Goal: Information Seeking & Learning: Check status

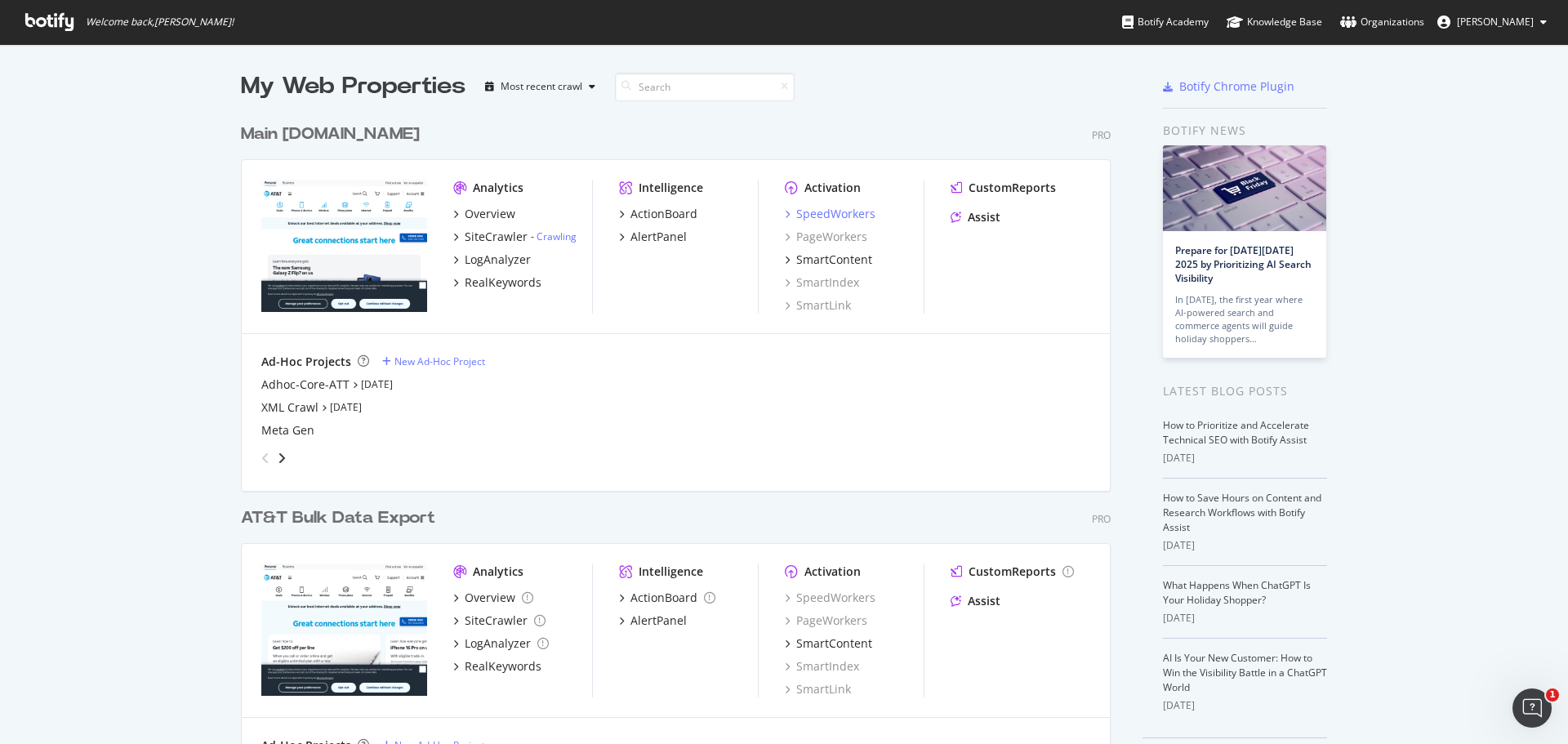
scroll to position [658, 870]
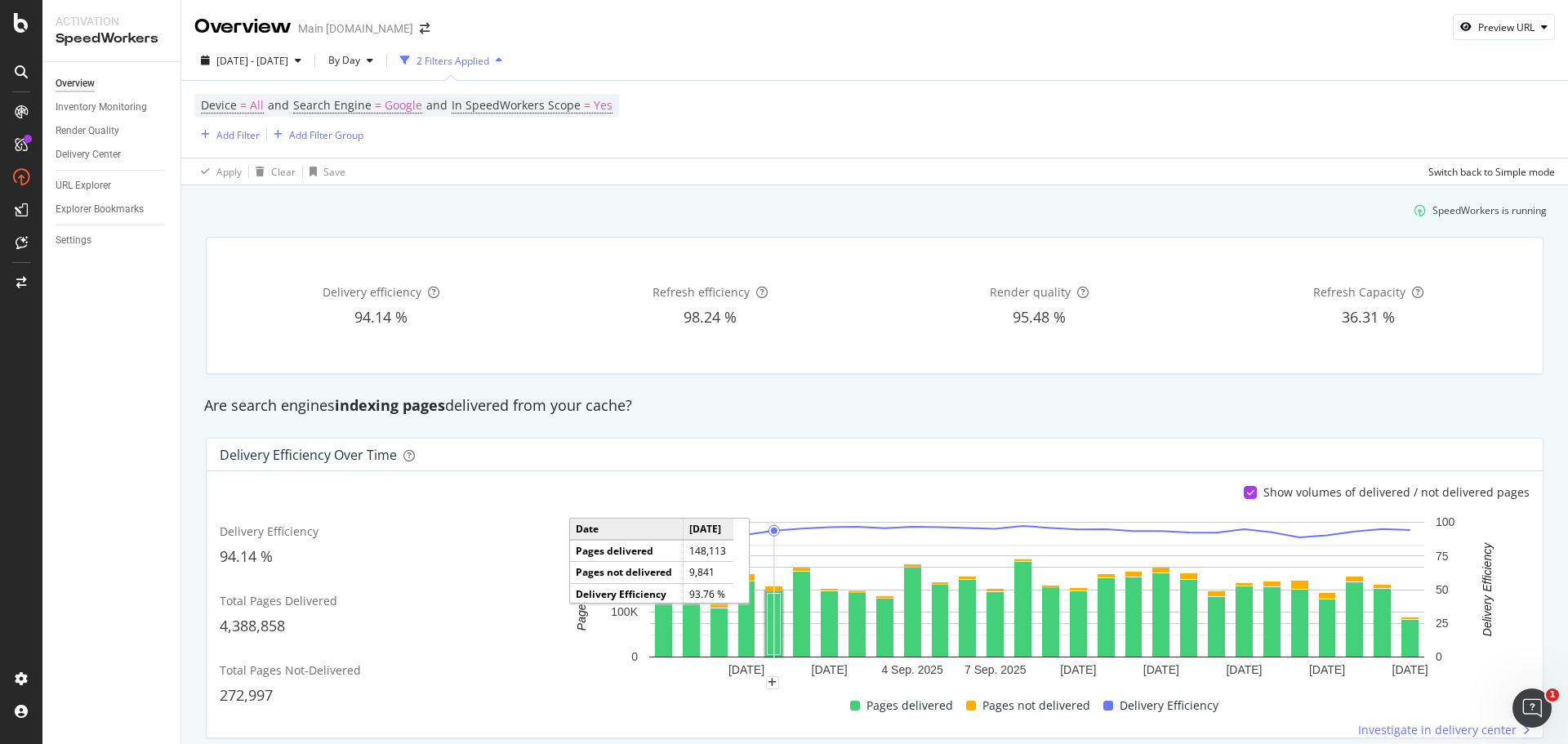
click at [771, 623] on rect "A chart." at bounding box center [774, 624] width 13 height 61
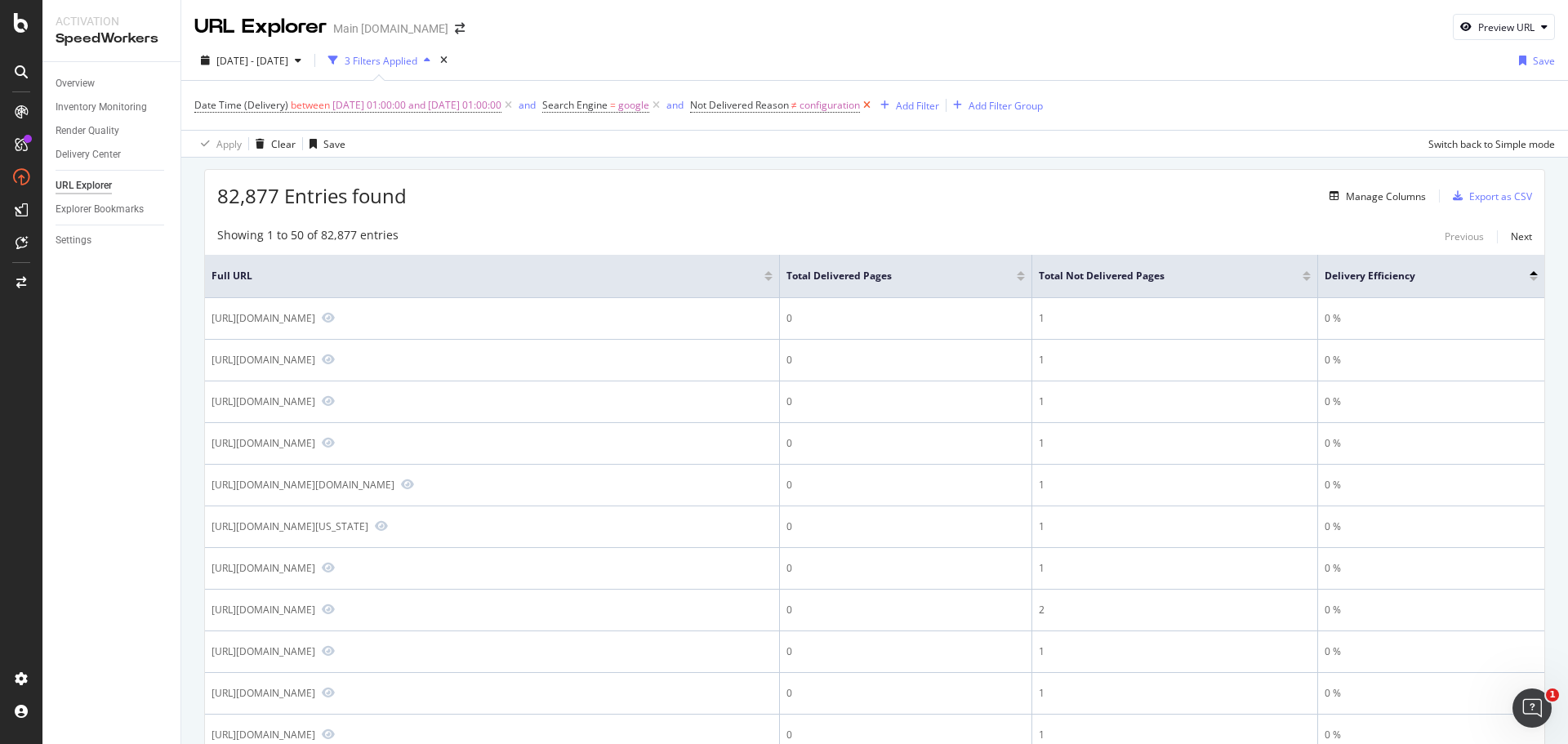
click at [874, 106] on icon at bounding box center [867, 105] width 13 height 16
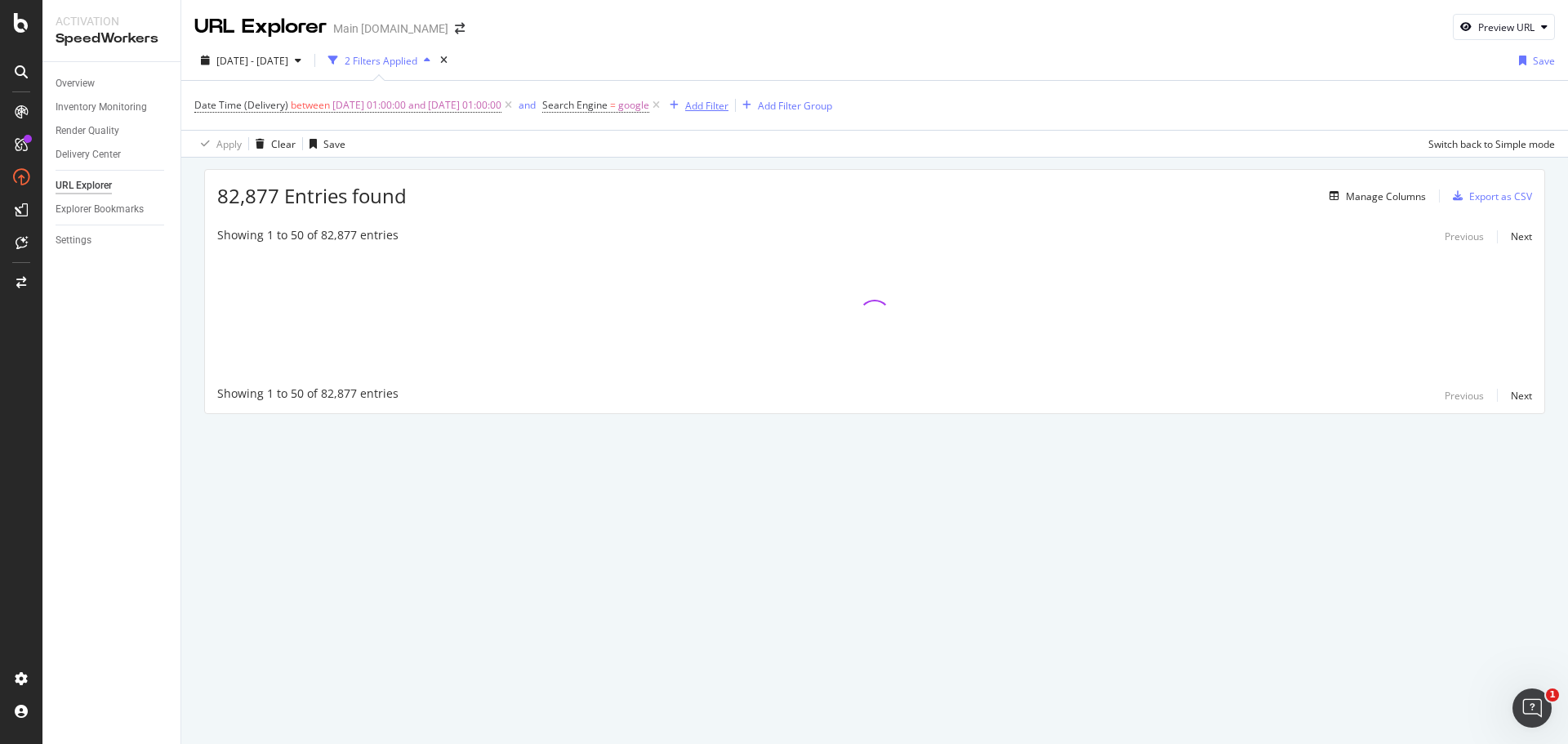
click at [728, 107] on div "Add Filter" at bounding box center [707, 105] width 43 height 13
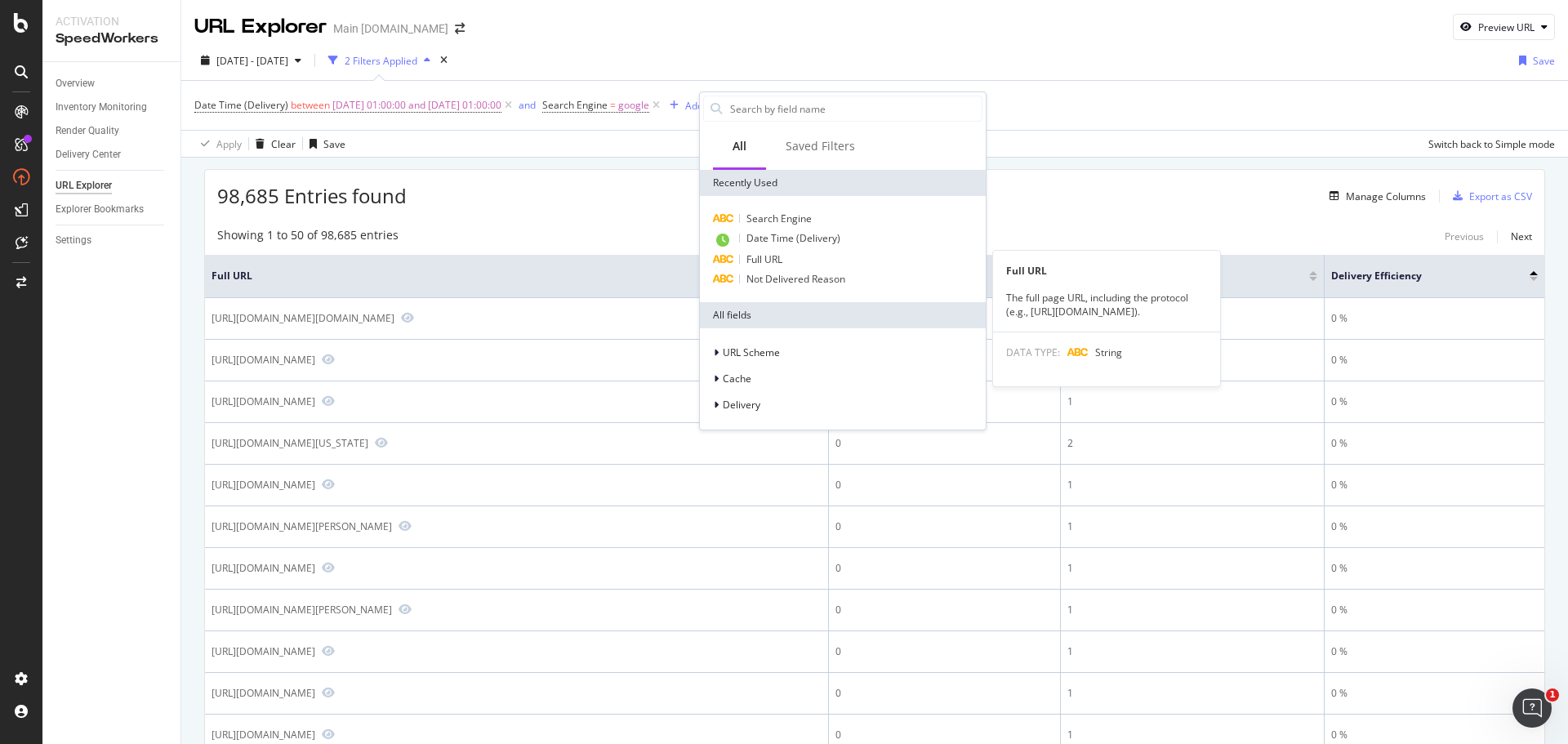
click at [795, 257] on div "Full URL" at bounding box center [842, 260] width 279 height 20
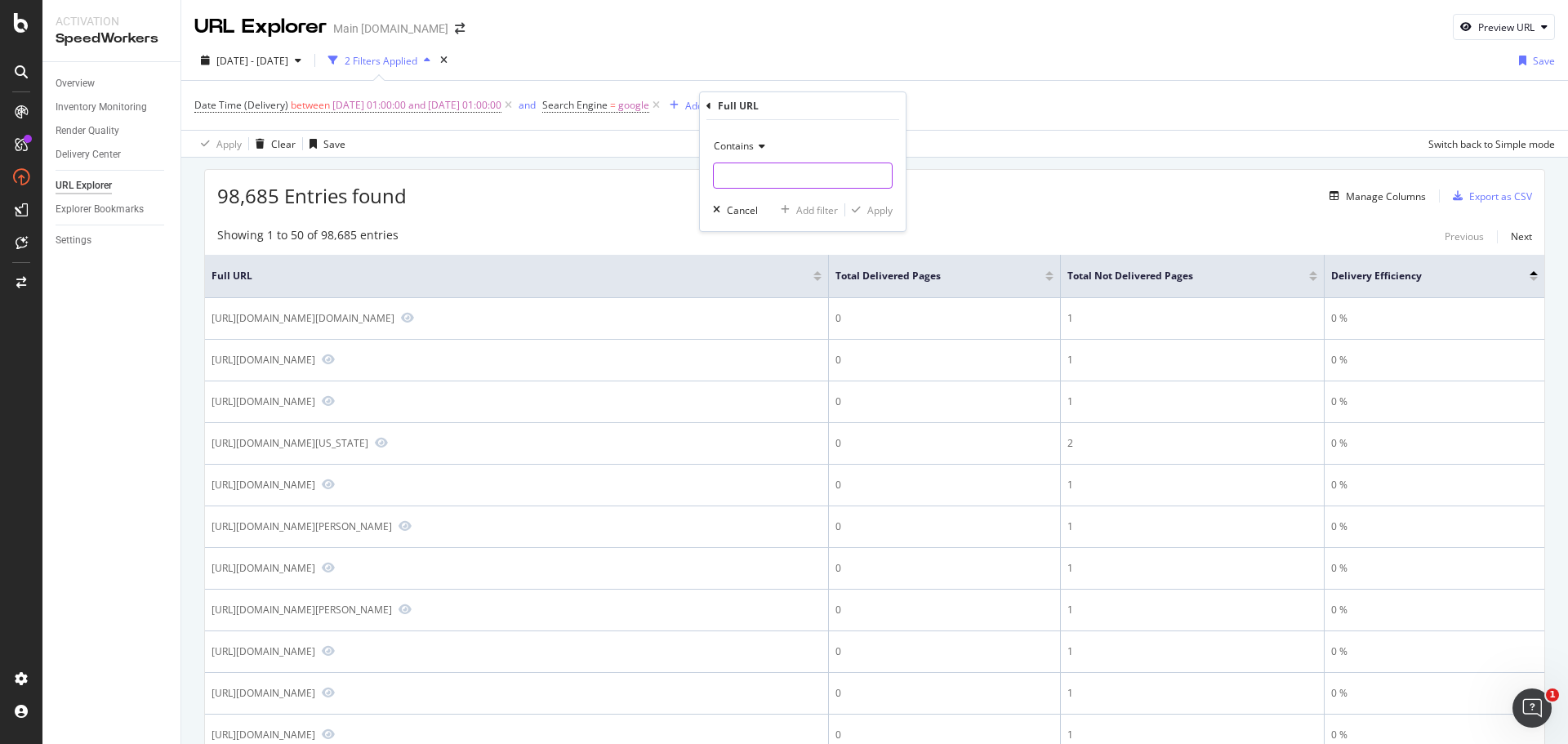
click at [806, 171] on input "text" at bounding box center [803, 175] width 178 height 26
paste input "[URL][DOMAIN_NAME]"
type input "[URL][DOMAIN_NAME]"
click at [761, 145] on icon at bounding box center [759, 146] width 12 height 10
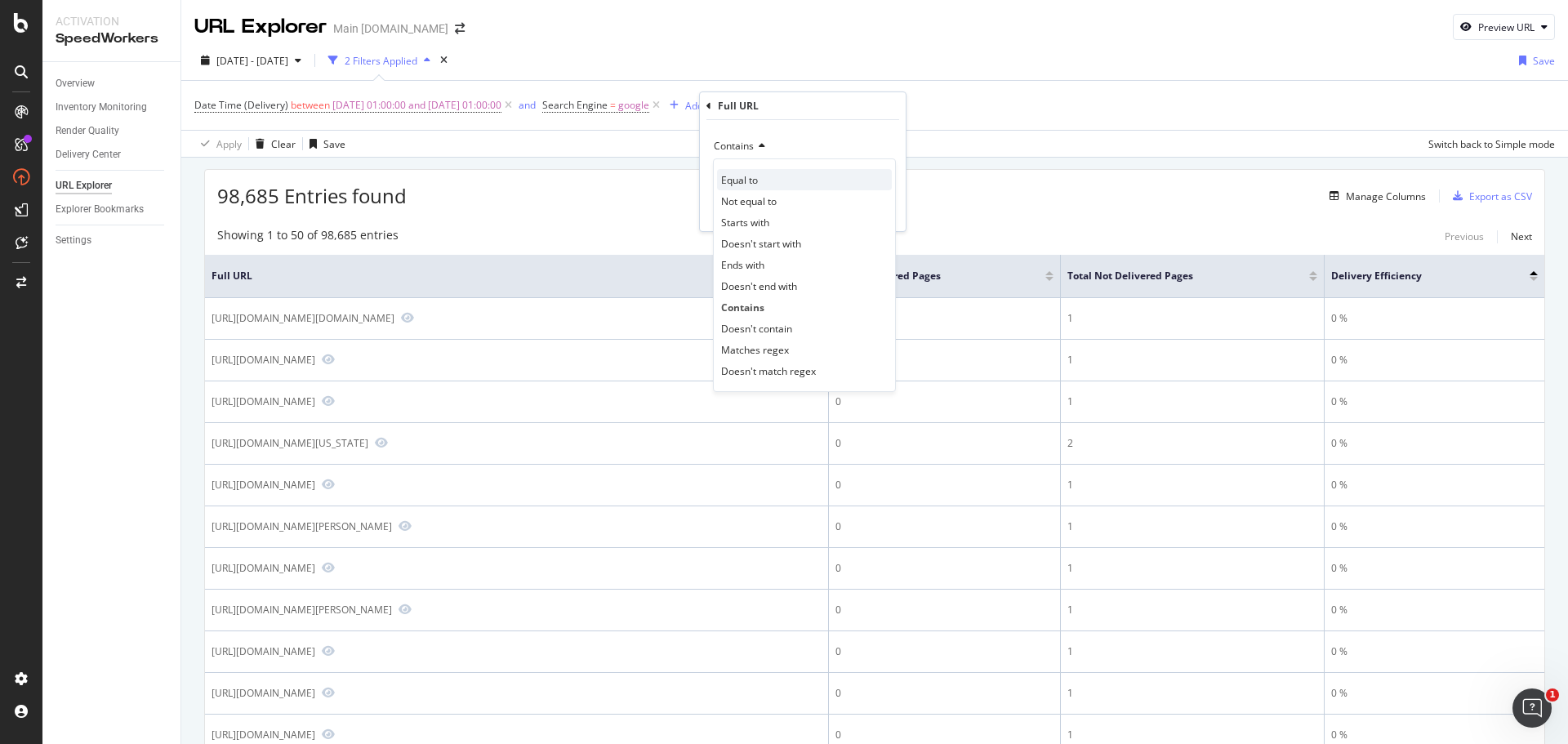
click at [758, 181] on span "Equal to" at bounding box center [739, 180] width 37 height 13
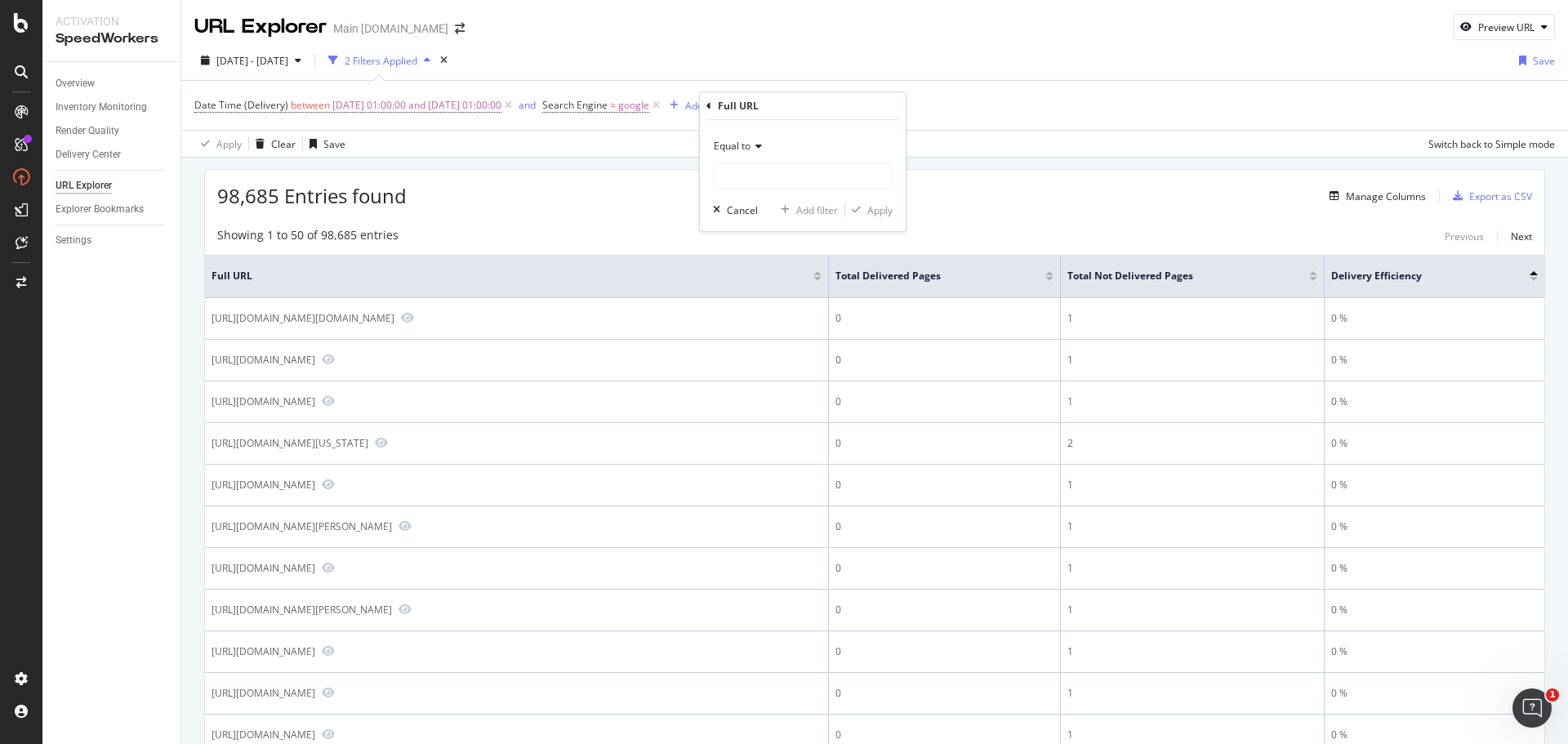
click at [742, 143] on span "Equal to" at bounding box center [732, 146] width 37 height 13
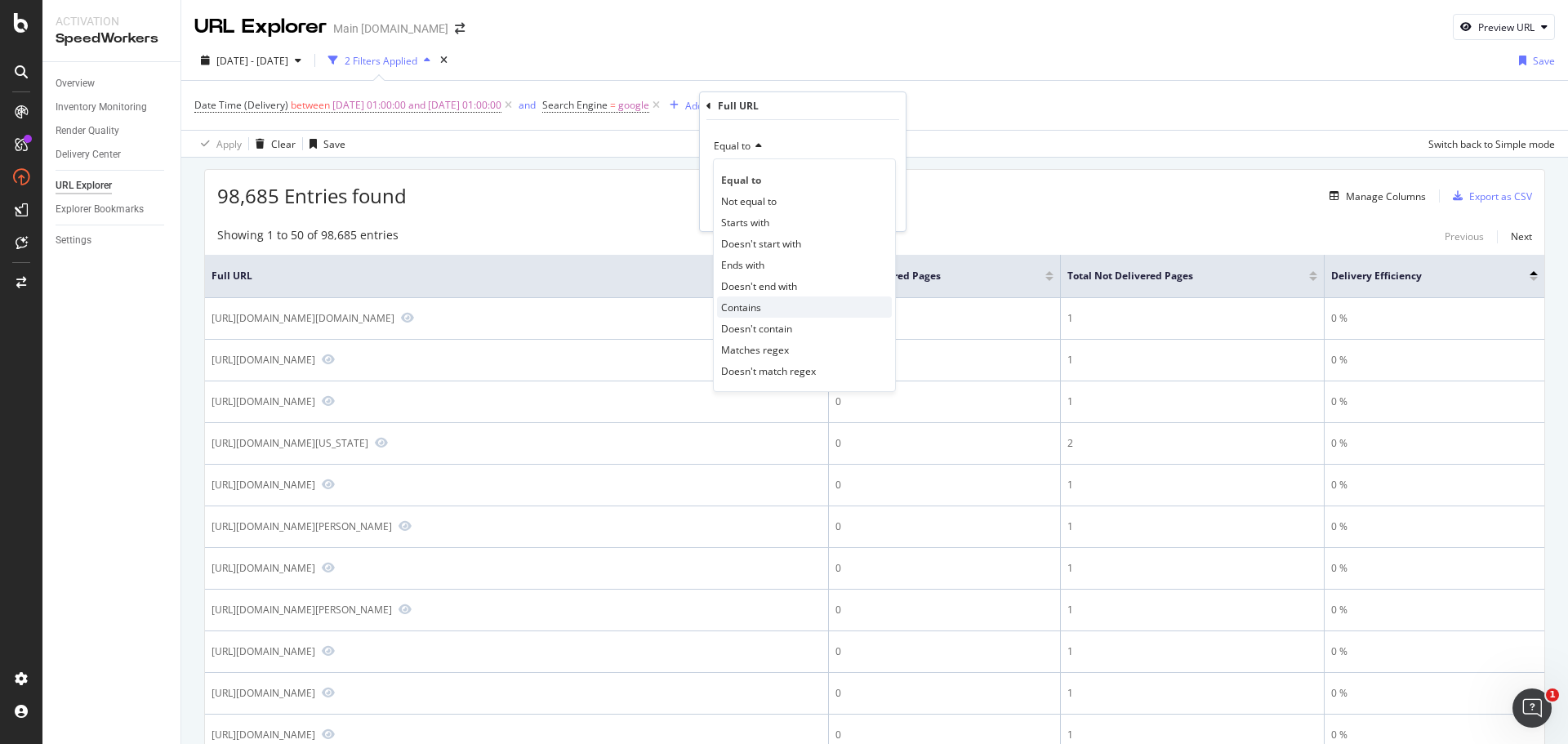
click at [762, 306] on span "Contains" at bounding box center [741, 307] width 40 height 13
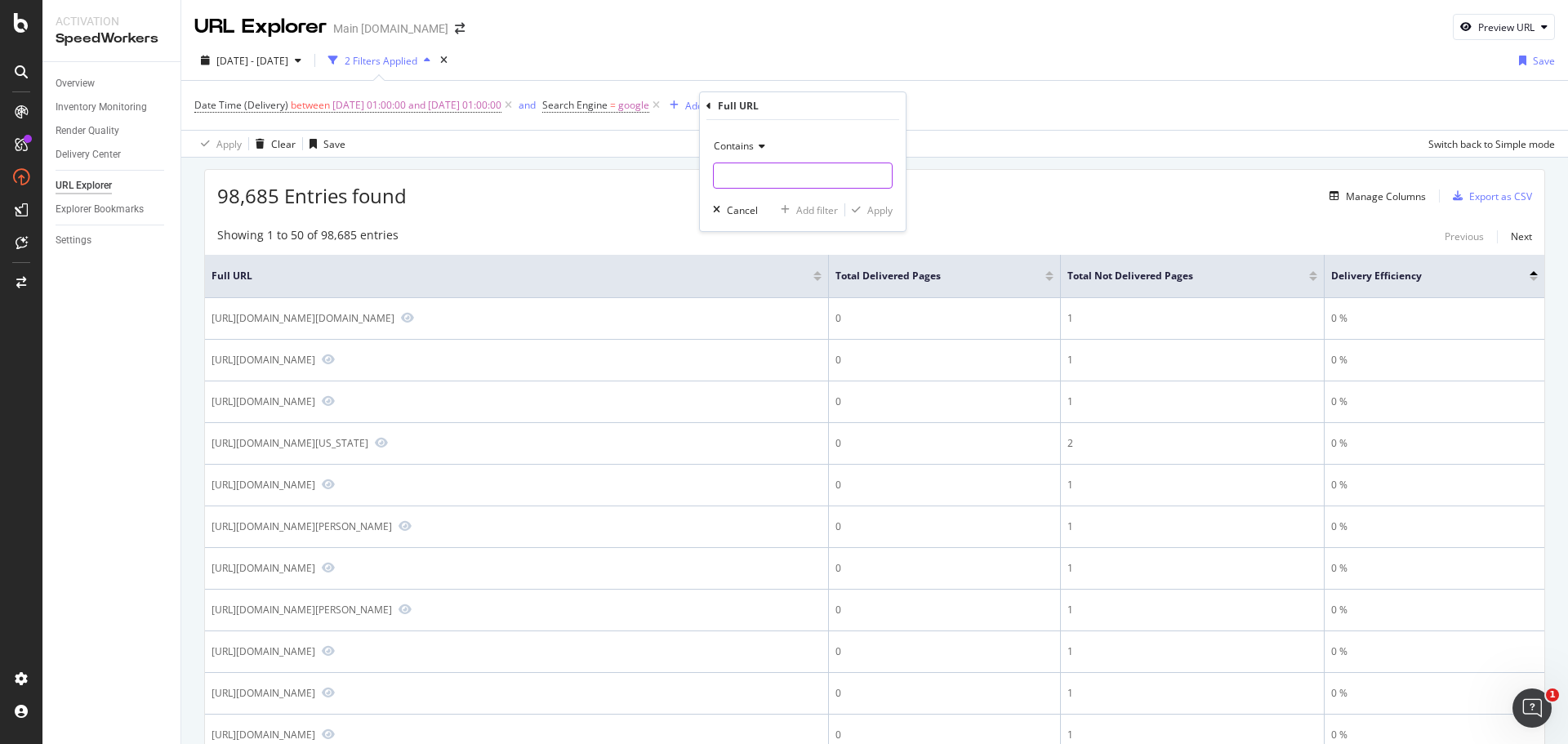
click at [830, 175] on input "text" at bounding box center [803, 175] width 178 height 26
paste input "[URL][DOMAIN_NAME]"
type input "[URL][DOMAIN_NAME]"
click at [869, 210] on div "Apply" at bounding box center [880, 209] width 25 height 13
click at [1051, 283] on div "Total Delivered Pages" at bounding box center [944, 276] width 218 height 16
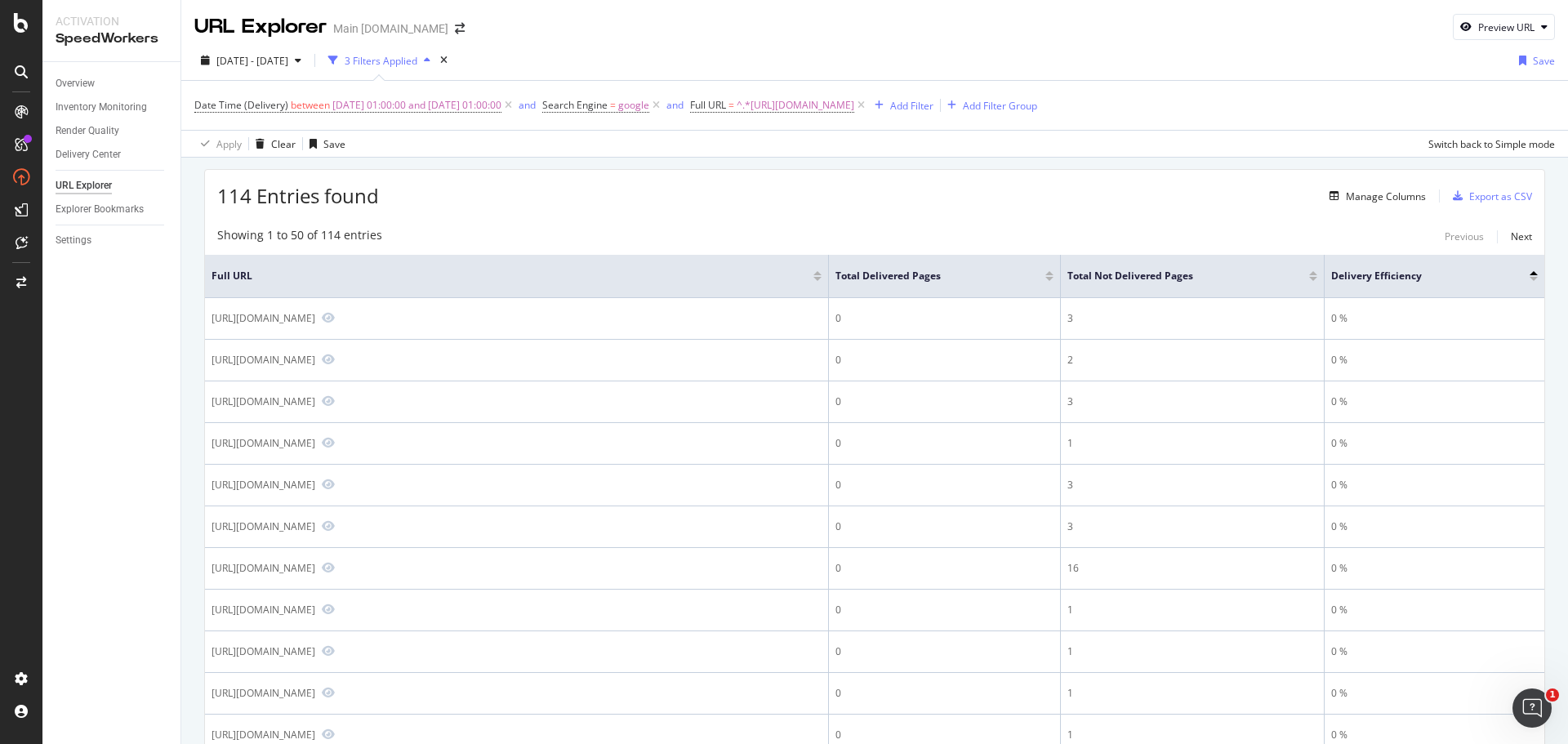
click at [1048, 277] on div at bounding box center [1049, 279] width 8 height 4
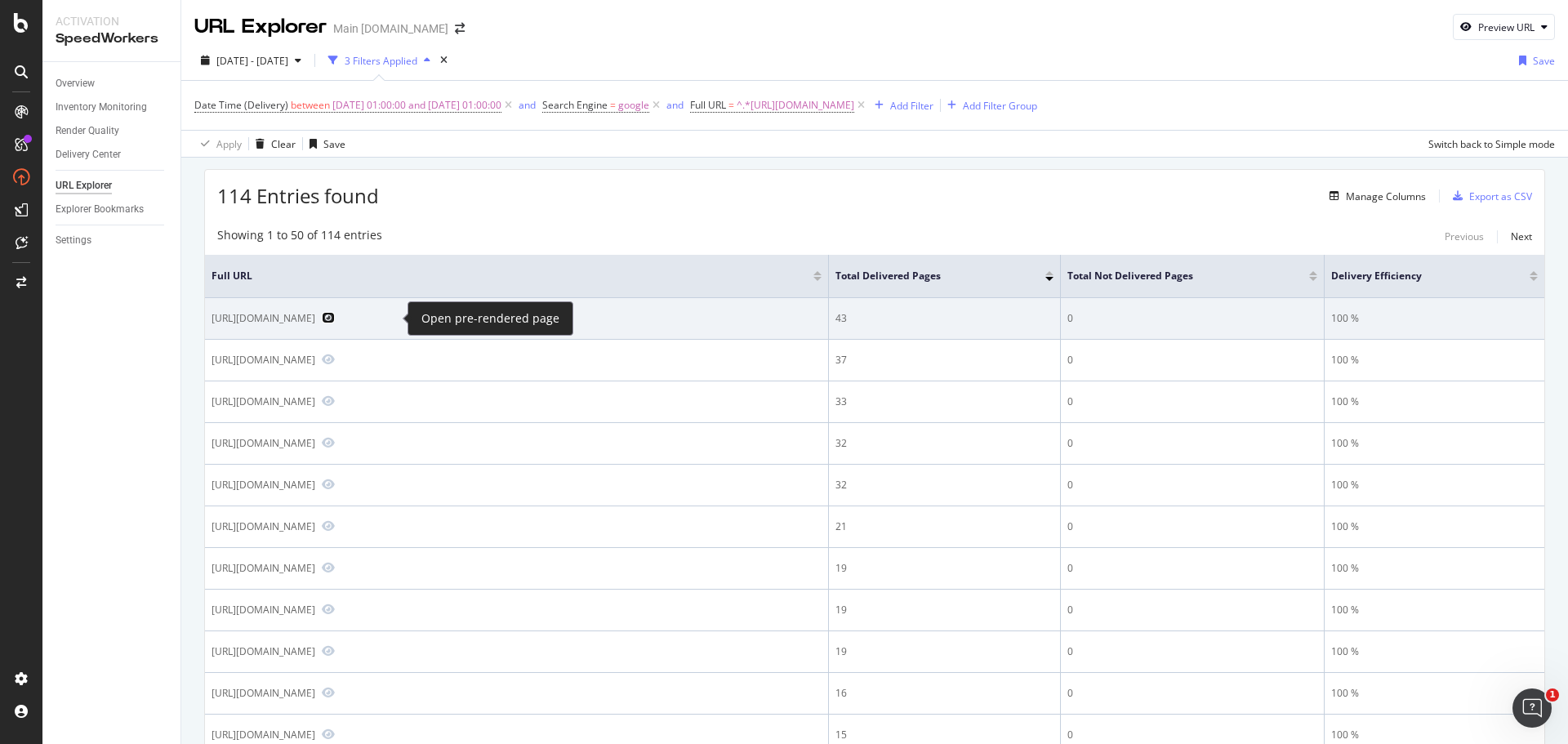
click at [335, 317] on icon "Preview https://www.att.com/internet/access/" at bounding box center [328, 317] width 13 height 12
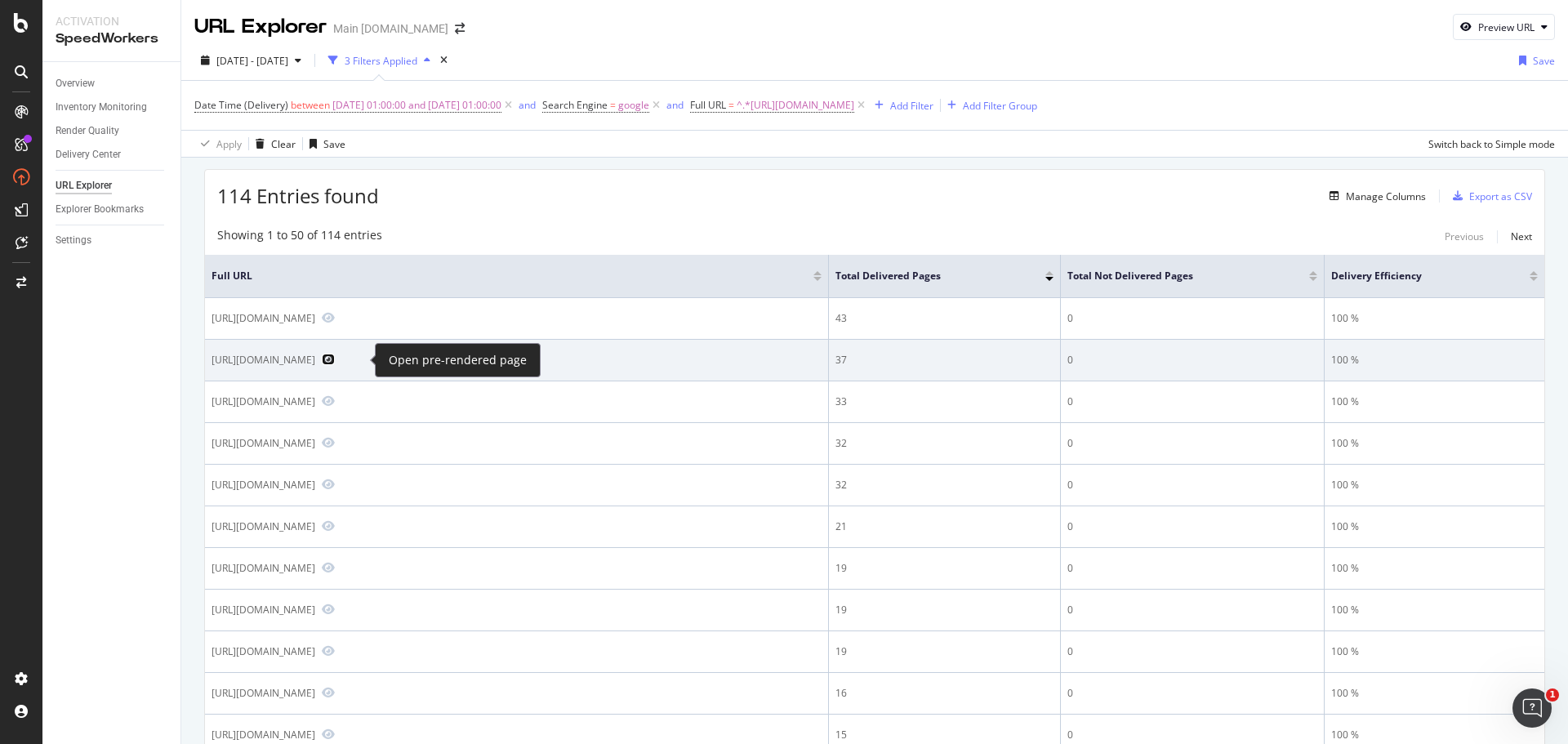
click at [335, 356] on icon "Preview https://www.att.com/internet/" at bounding box center [328, 359] width 13 height 12
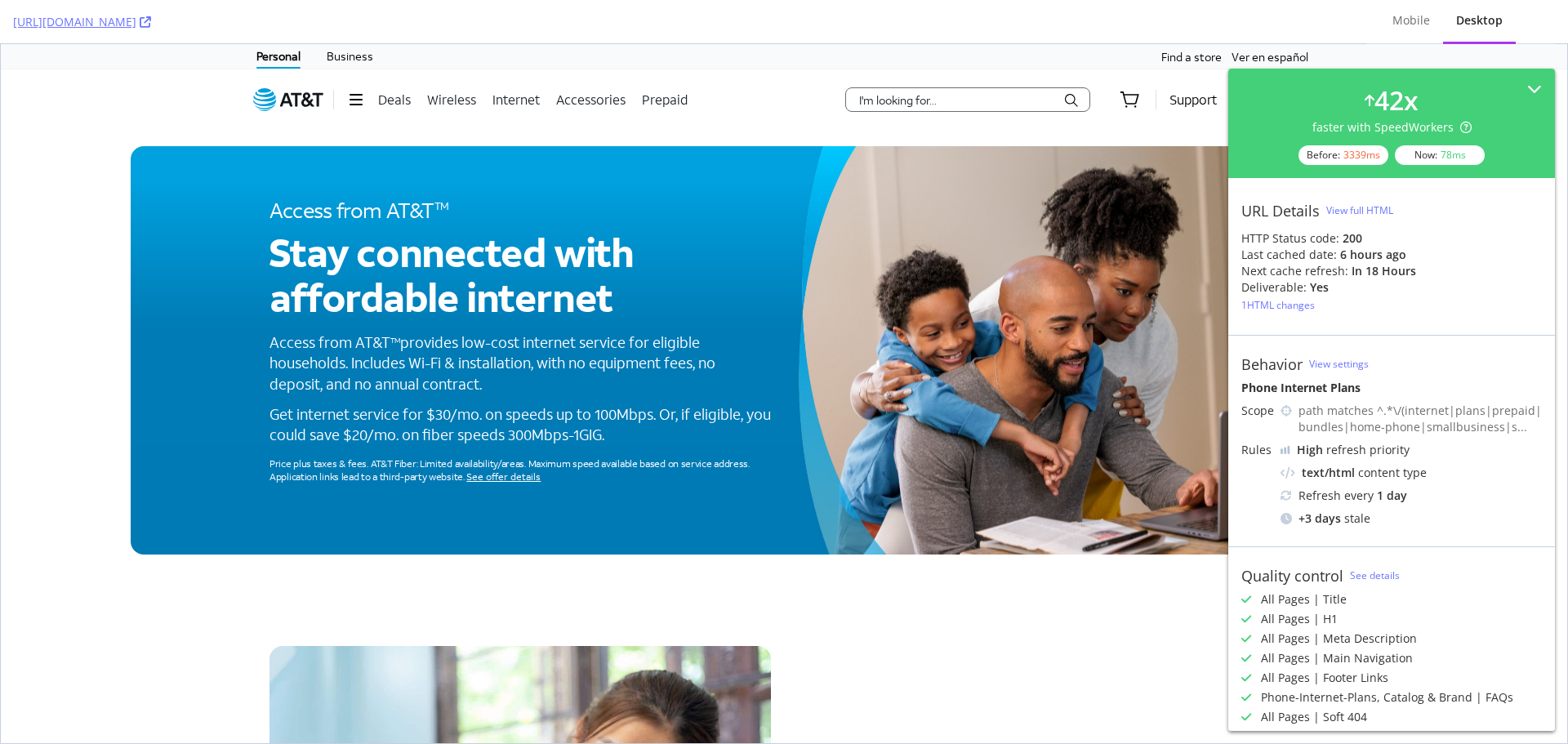
drag, startPoint x: 509, startPoint y: 264, endPoint x: 603, endPoint y: 376, distance: 146.2
click at [603, 376] on div "Access from AT&T TM Stay connected with affordable internet Access from AT&T TM…" at bounding box center [520, 350] width 527 height 409
click at [595, 393] on p "Access from AT&T TM provides low-cost internet service for eligible households.…" at bounding box center [520, 363] width 501 height 62
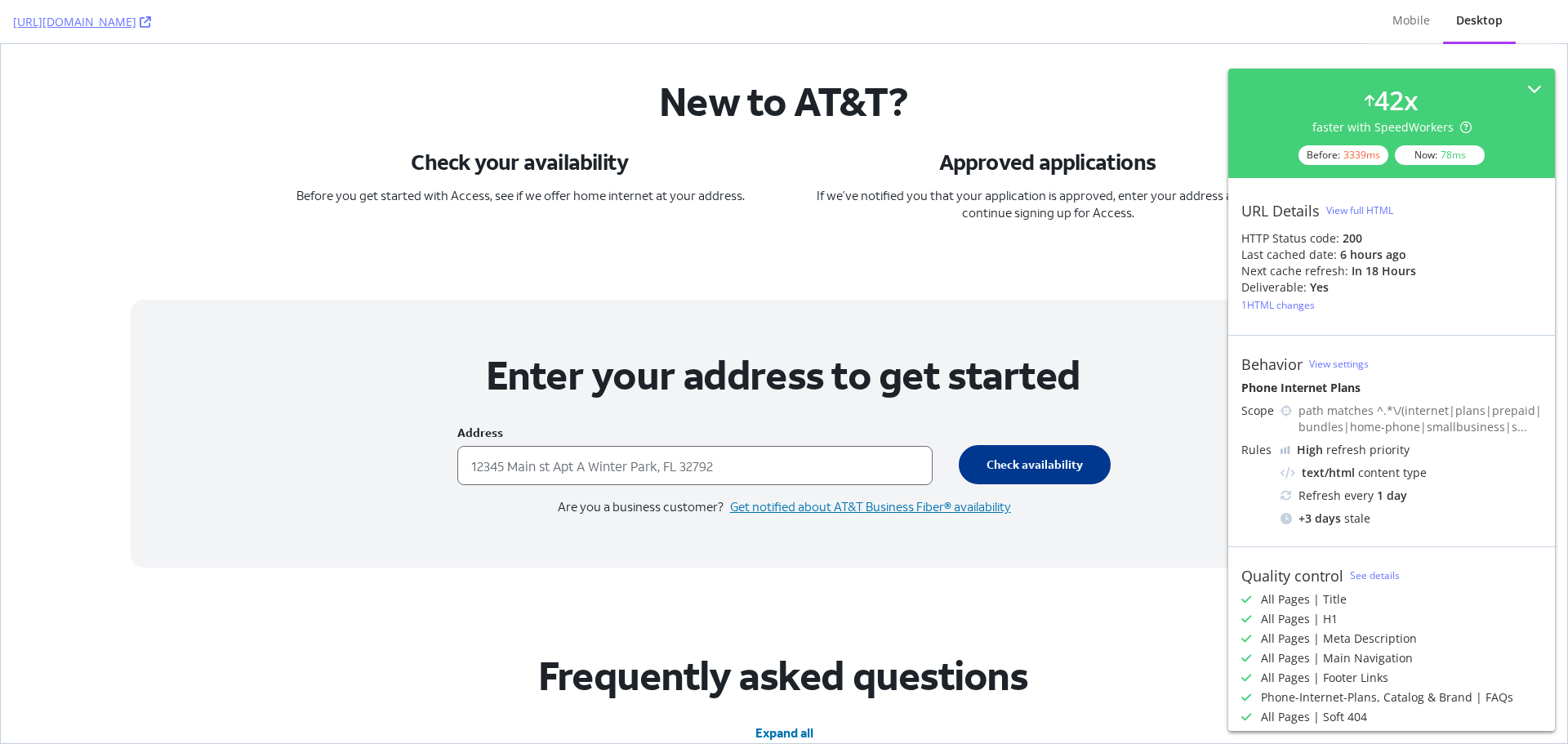
scroll to position [1144, 0]
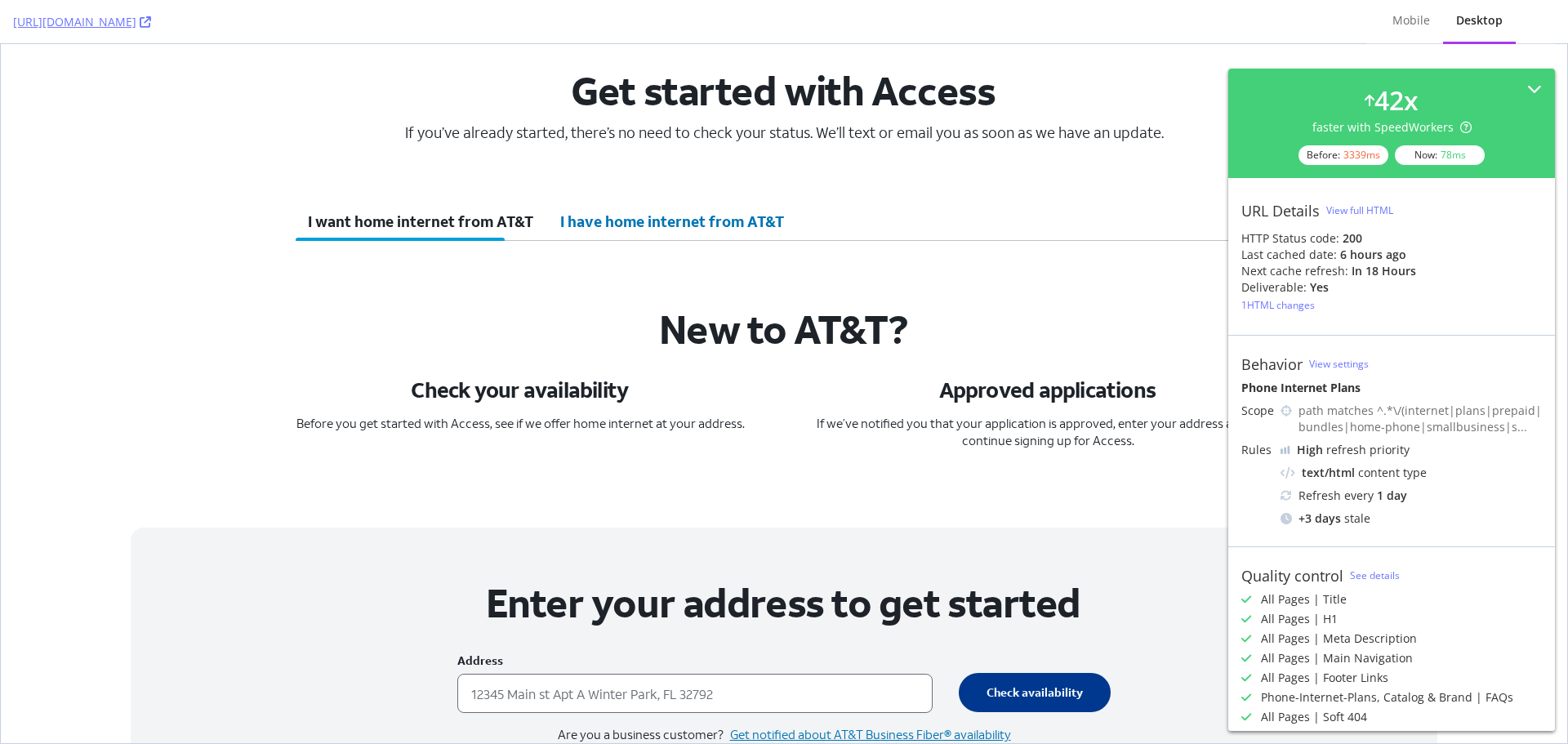
click at [660, 226] on button "I have home internet from AT&T I have home internet from AT&T" at bounding box center [672, 222] width 250 height 40
click at [571, 390] on h3 "Check your availability" at bounding box center [520, 390] width 216 height 24
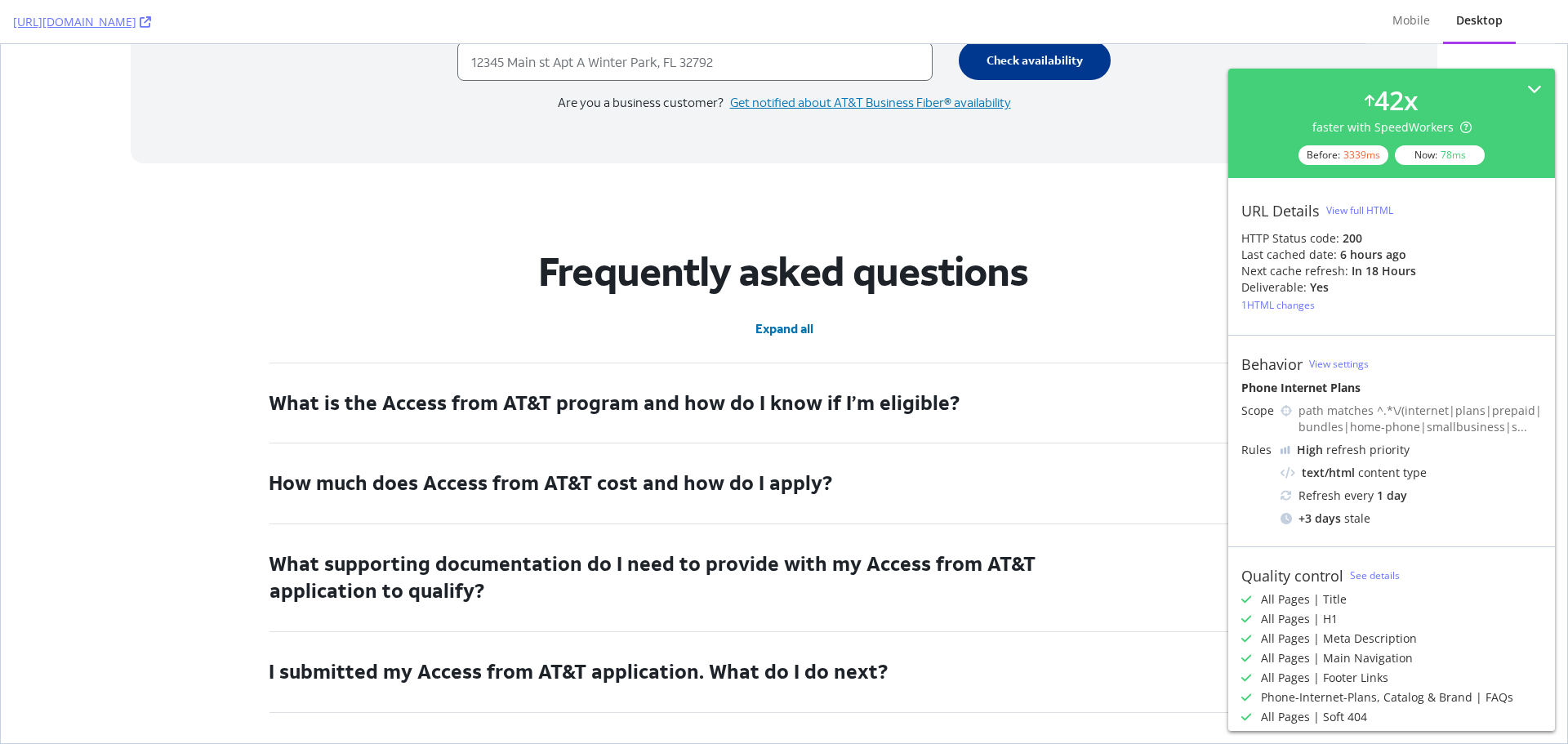
scroll to position [2042, 0]
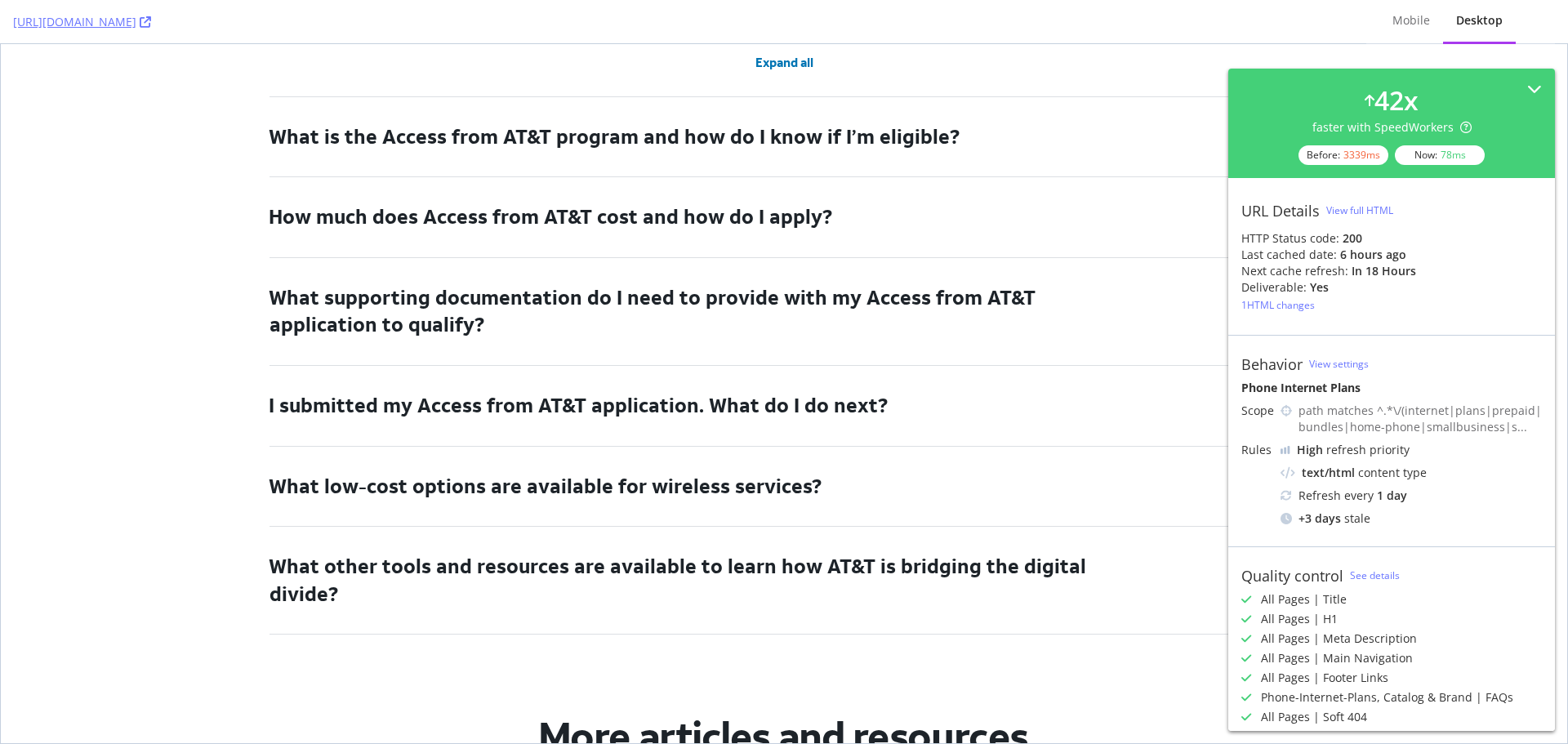
click at [700, 142] on button "What is the Access from AT&T program and how do I know if I’m eligible?" at bounding box center [784, 137] width 1029 height 80
drag, startPoint x: 700, startPoint y: 223, endPoint x: 692, endPoint y: 280, distance: 57.6
click at [700, 225] on button "How much does Access from AT&T cost and how do I apply?" at bounding box center [784, 217] width 1029 height 80
drag, startPoint x: 687, startPoint y: 295, endPoint x: 676, endPoint y: 320, distance: 27.3
click at [683, 303] on button "What supporting documentation do I need to provide with my Access from AT&T app…" at bounding box center [784, 311] width 1029 height 107
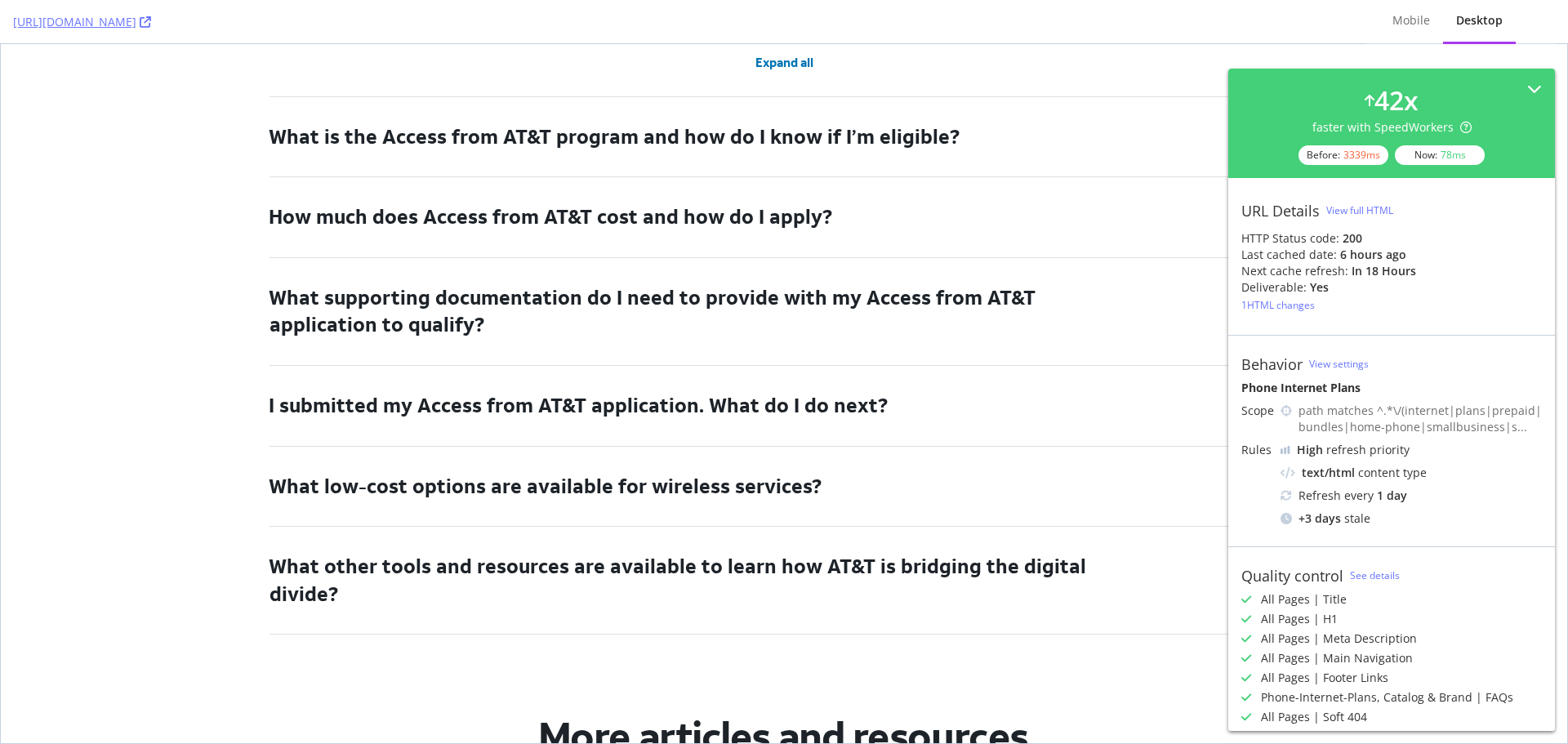
drag, startPoint x: 643, startPoint y: 412, endPoint x: 634, endPoint y: 462, distance: 50.8
click at [643, 414] on button "I submitted my Access from AT&T application. What do I do next?" at bounding box center [784, 405] width 1029 height 80
click at [631, 483] on button "What low-cost options are available for wireless services?" at bounding box center [784, 486] width 1029 height 80
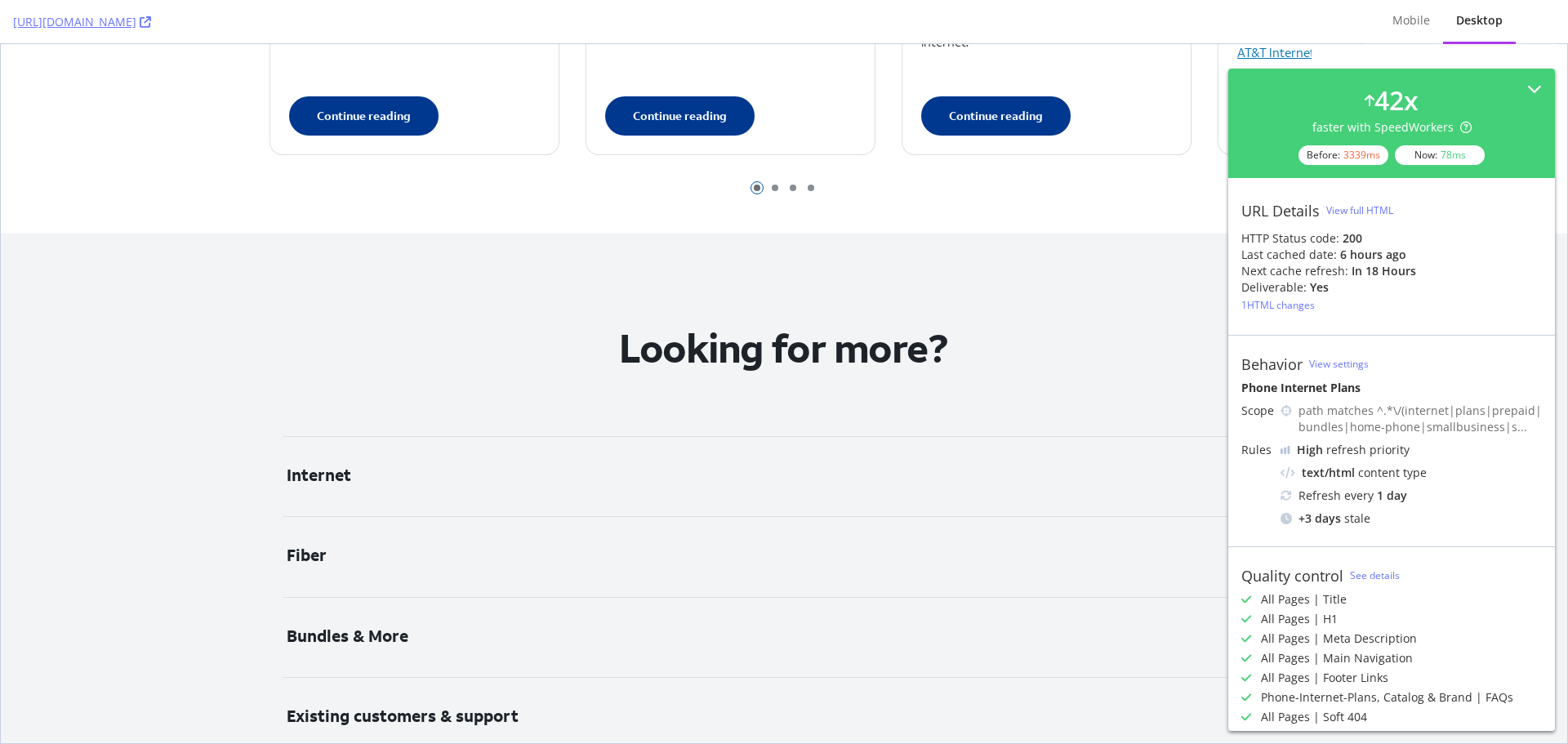
scroll to position [3350, 0]
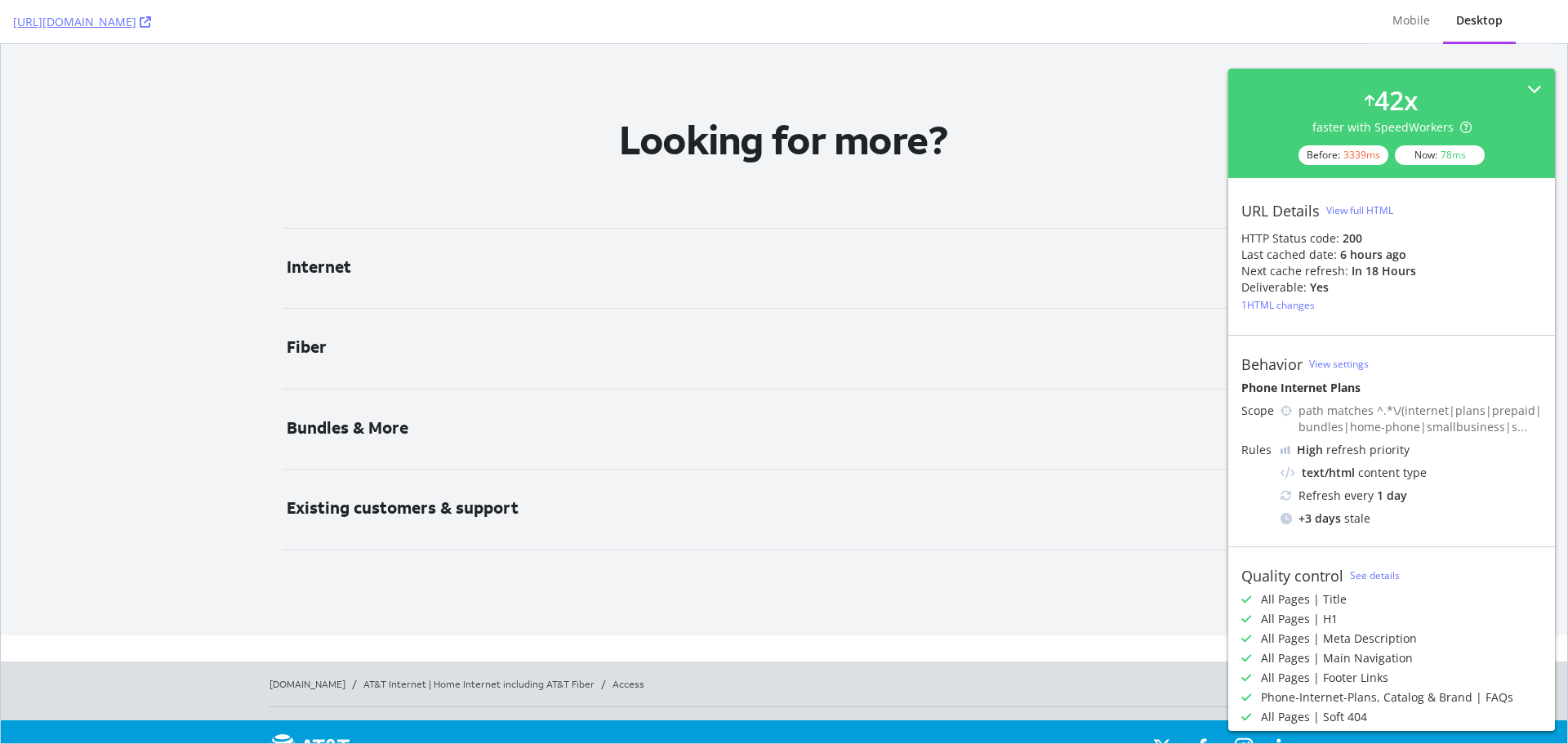
click at [327, 240] on button "Internet" at bounding box center [784, 269] width 1003 height 80
click at [309, 314] on button "Fiber" at bounding box center [784, 349] width 1003 height 80
click at [339, 410] on button "Bundles & More" at bounding box center [784, 430] width 1003 height 80
click at [383, 472] on button "Existing customers & support" at bounding box center [784, 509] width 1003 height 80
click at [383, 474] on button "Existing customers & support" at bounding box center [784, 509] width 1003 height 80
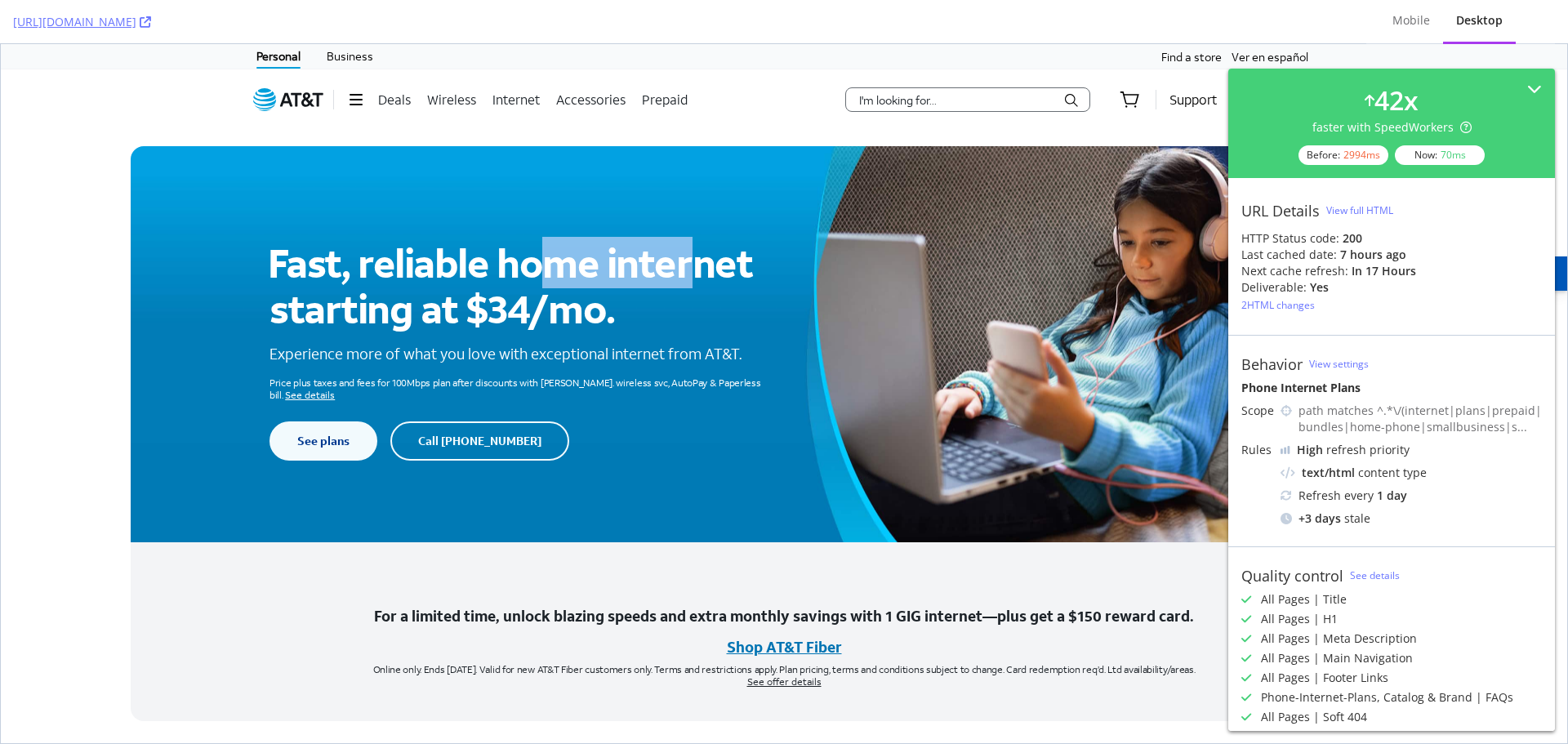
drag, startPoint x: 533, startPoint y: 282, endPoint x: 682, endPoint y: 288, distance: 149.1
click at [683, 286] on h1 "Fast, reliable home internet starting at $34/mo." at bounding box center [520, 285] width 501 height 90
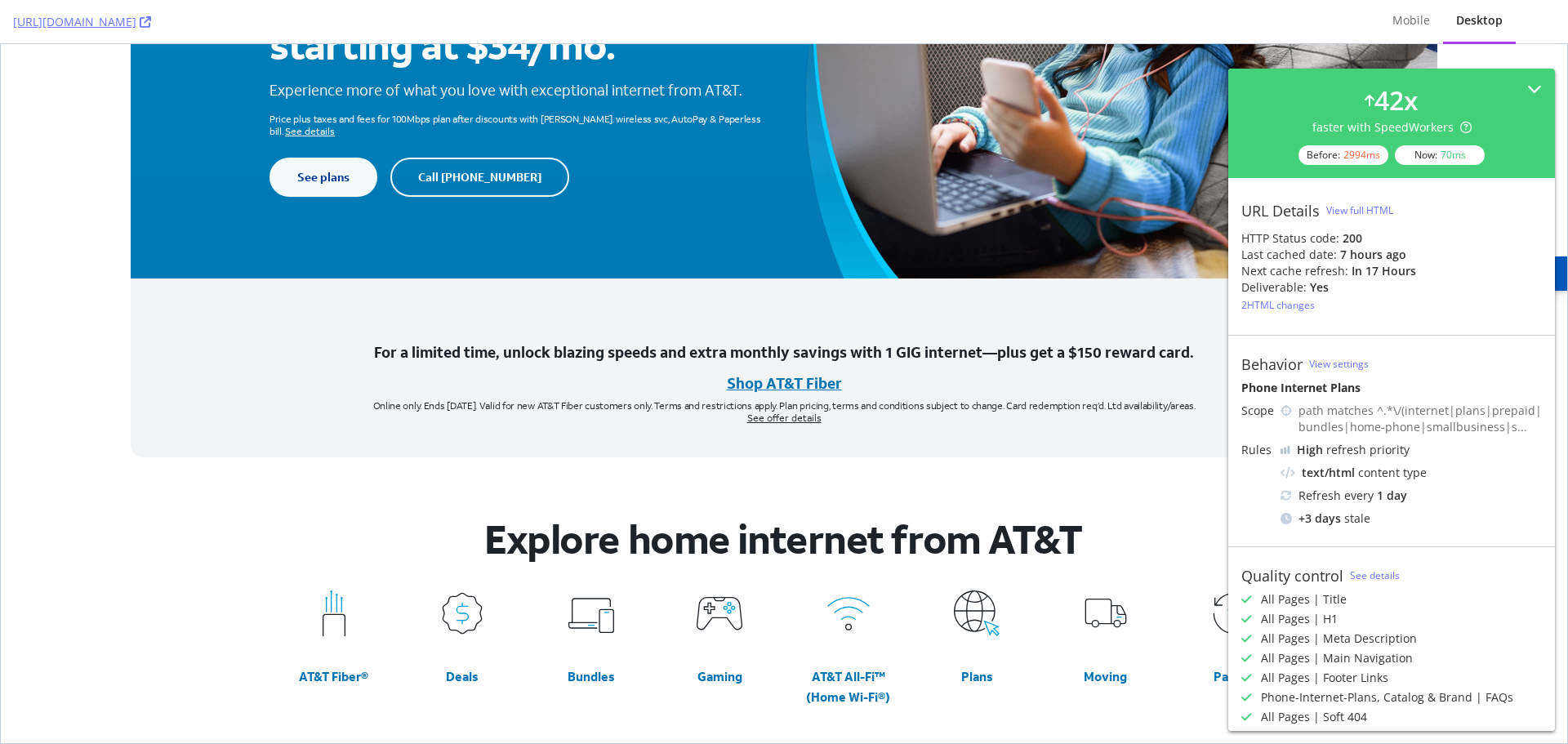
scroll to position [409, 0]
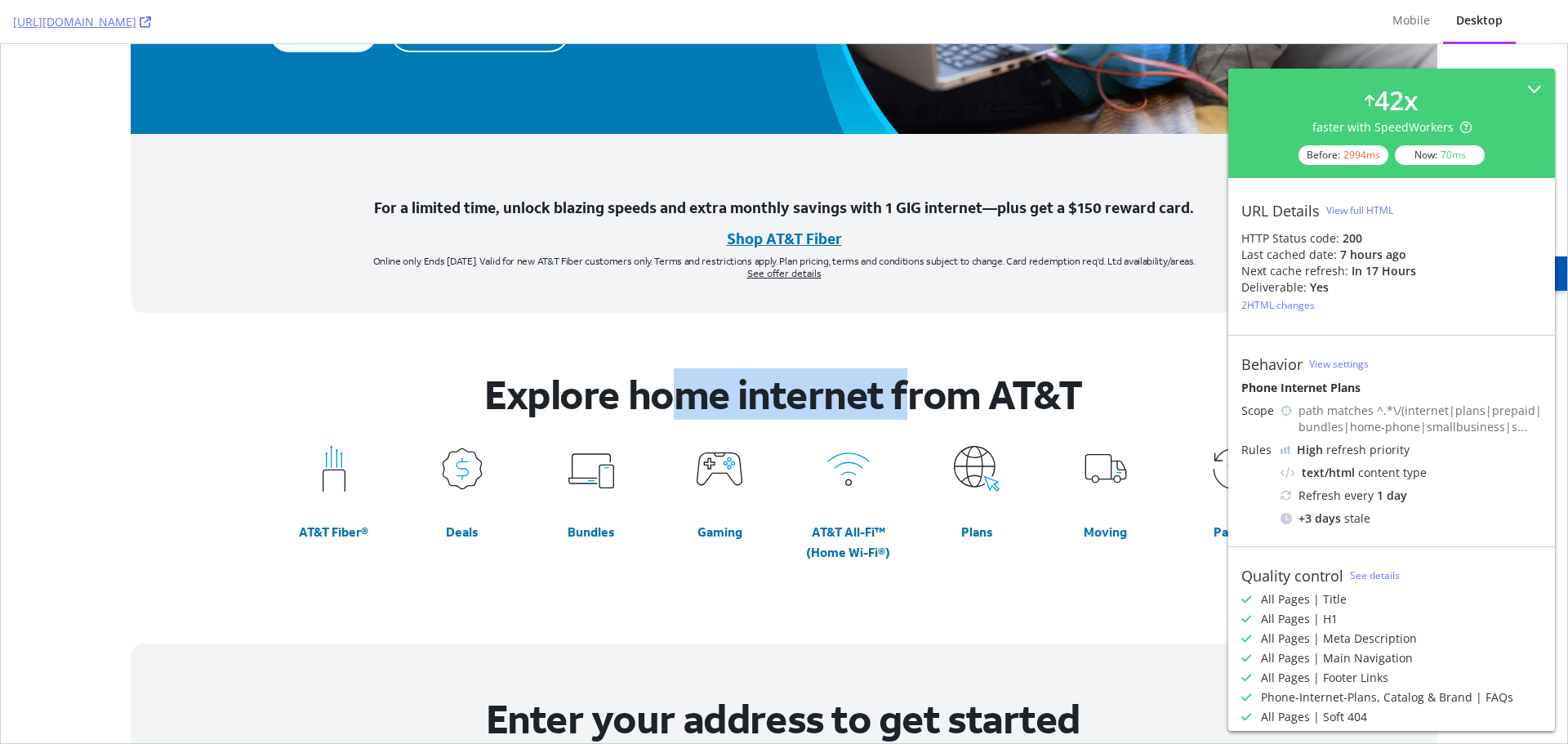
drag, startPoint x: 666, startPoint y: 393, endPoint x: 881, endPoint y: 374, distance: 215.8
click at [894, 373] on h2 "Explore home internet from AT&T" at bounding box center [784, 394] width 853 height 45
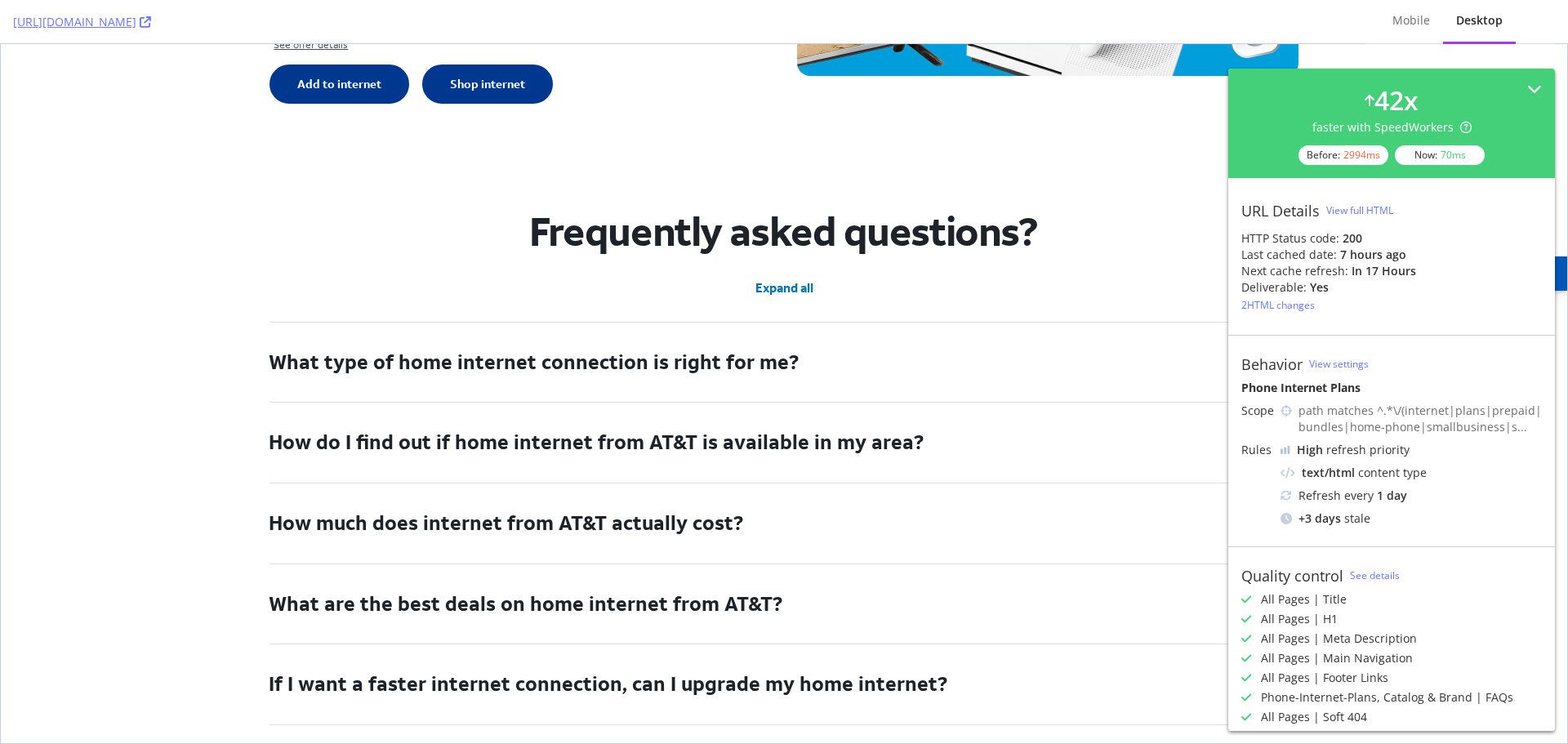
scroll to position [4575, 0]
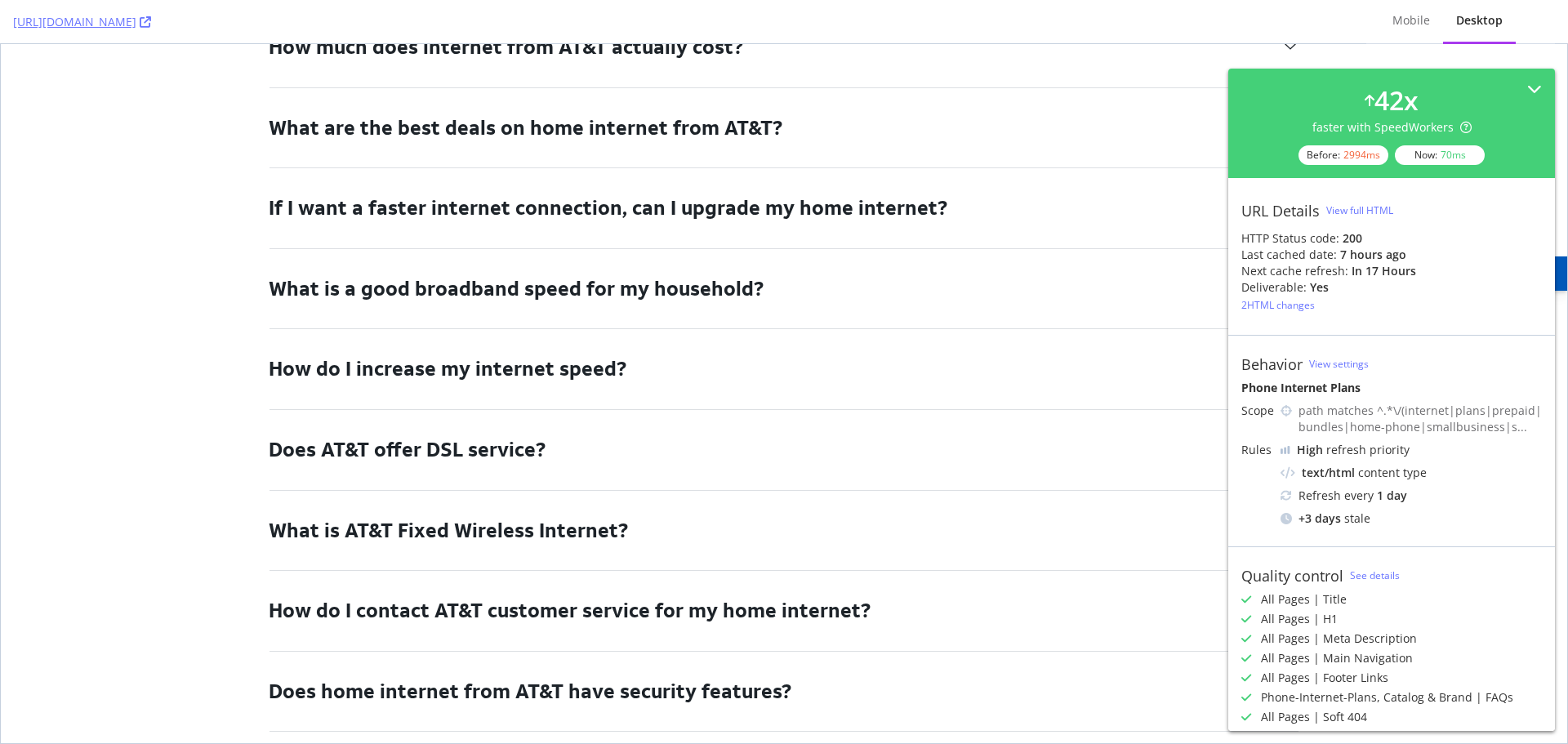
click at [827, 410] on button "Does AT&T offer DSL service?" at bounding box center [784, 449] width 1029 height 80
click at [827, 343] on button "How do I increase my internet speed?" at bounding box center [784, 368] width 1029 height 80
click at [817, 292] on button "What is a good broadband speed for my household?" at bounding box center [784, 288] width 1029 height 80
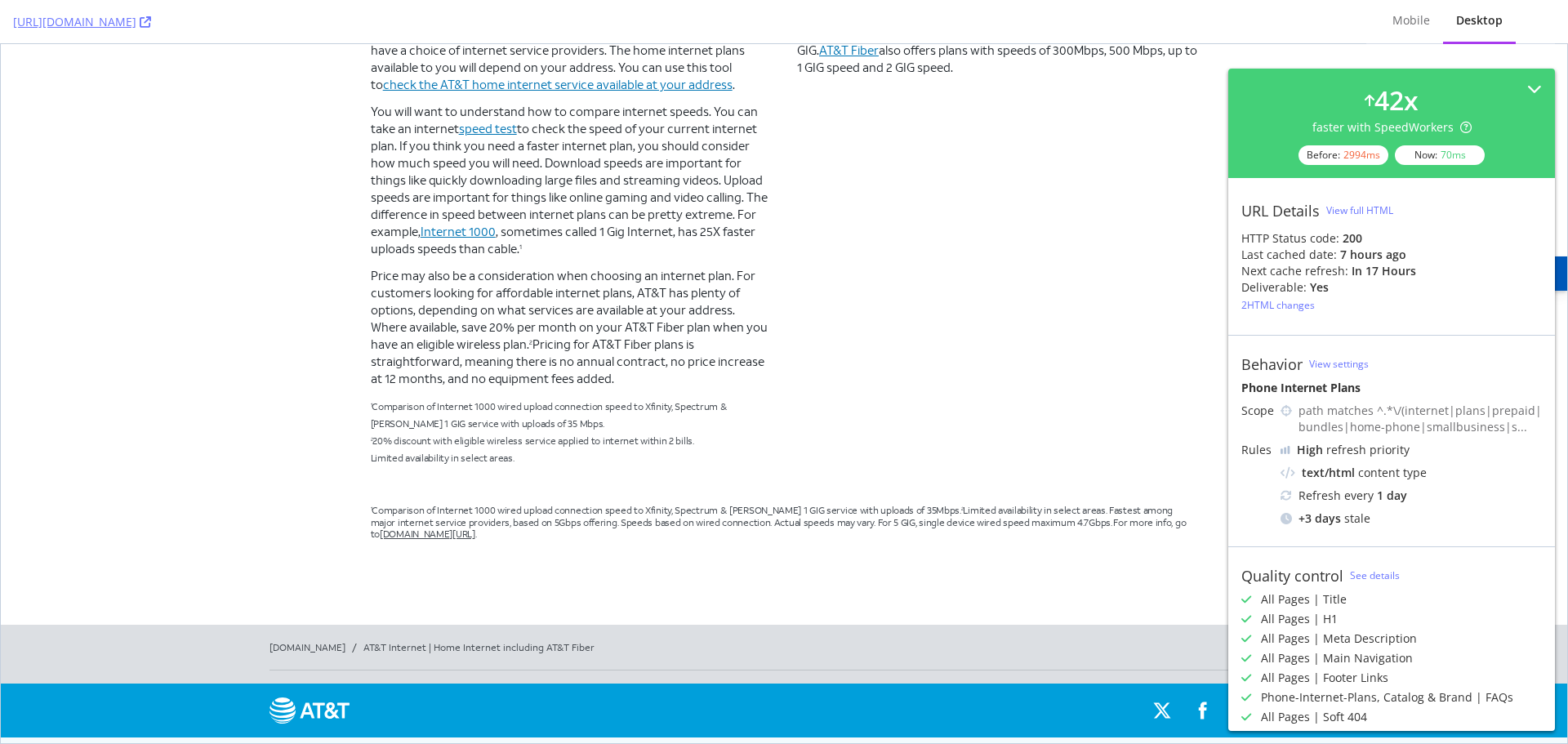
scroll to position [5230, 0]
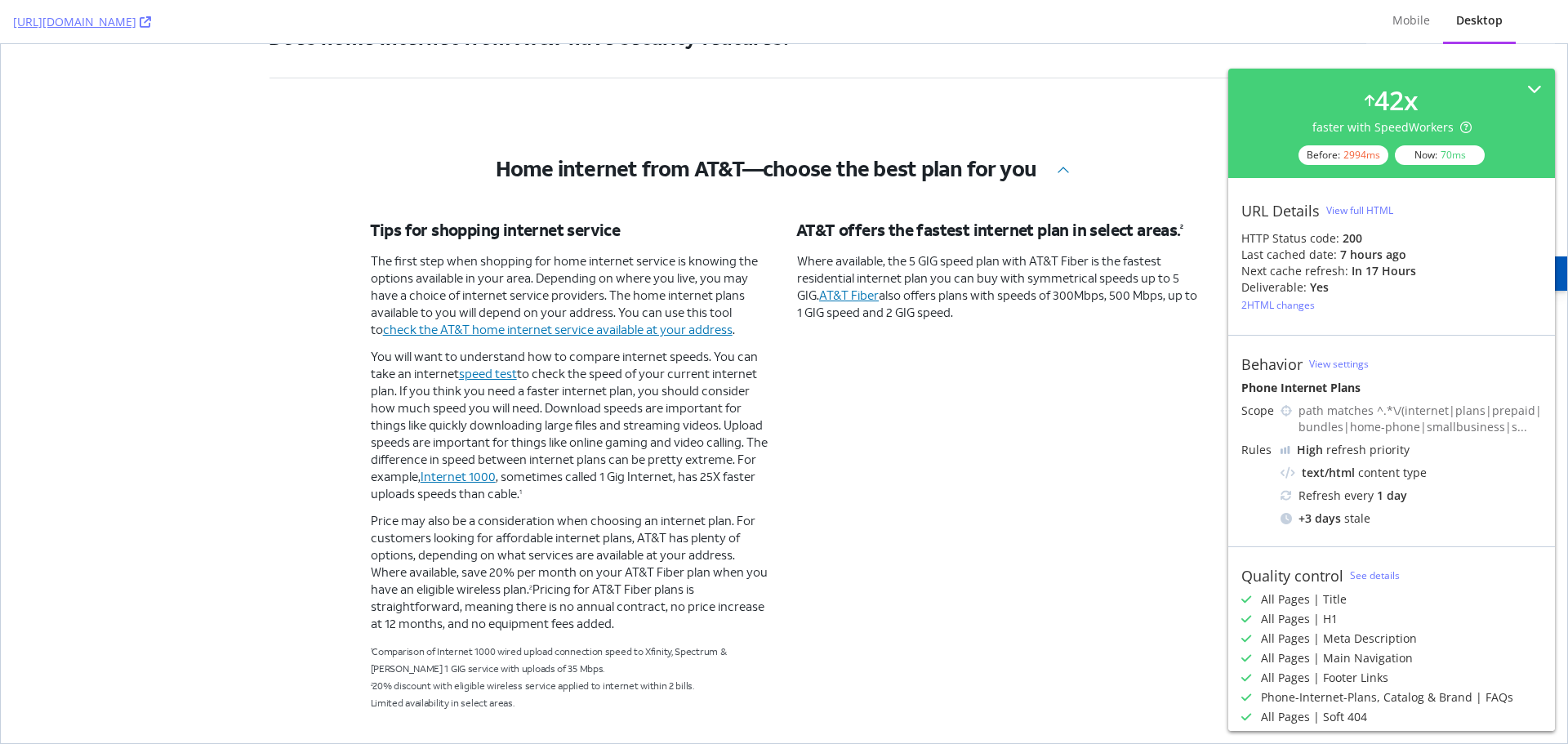
click at [1053, 167] on button "Home internet from AT&T—choose the best plan for you" at bounding box center [784, 175] width 1055 height 90
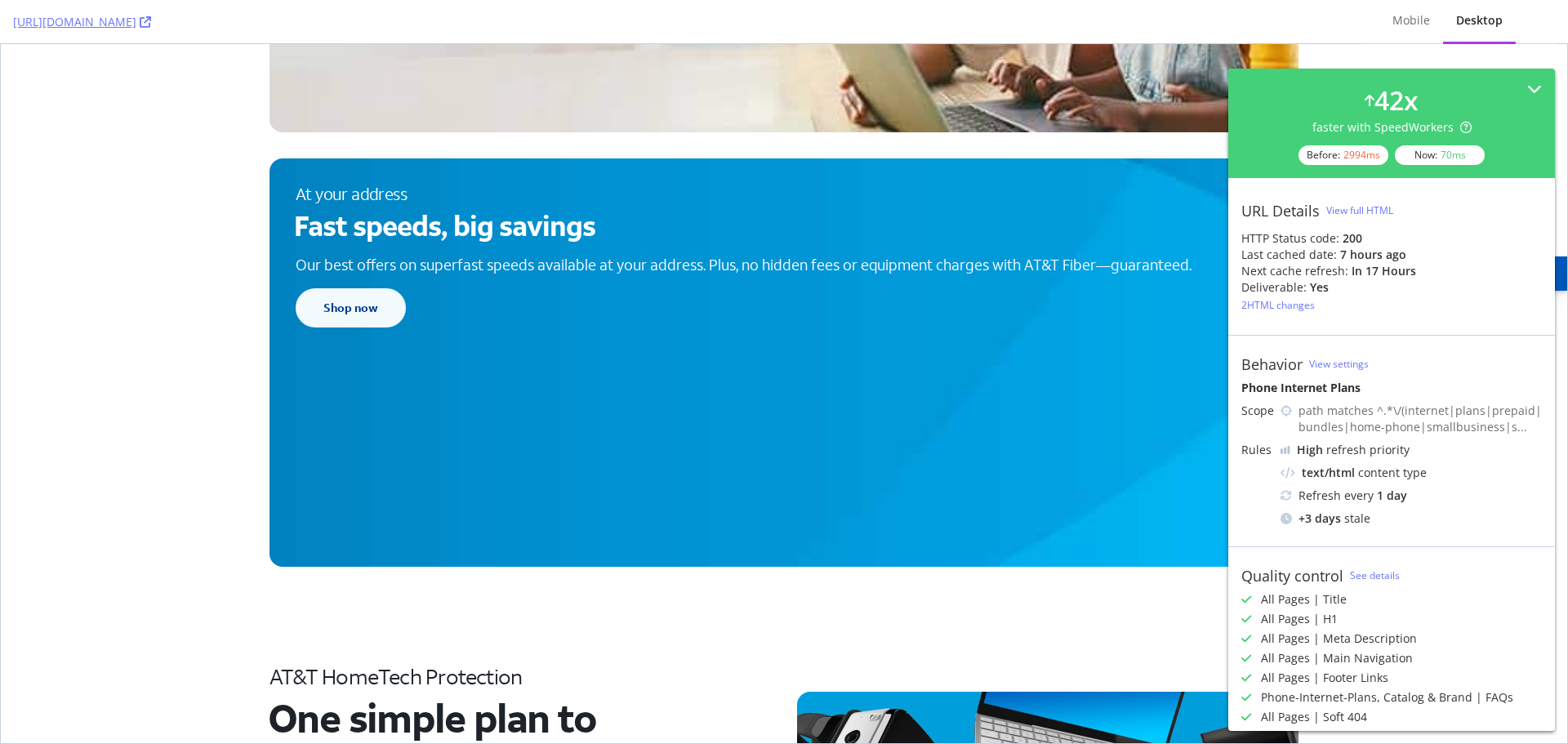
scroll to position [2942, 0]
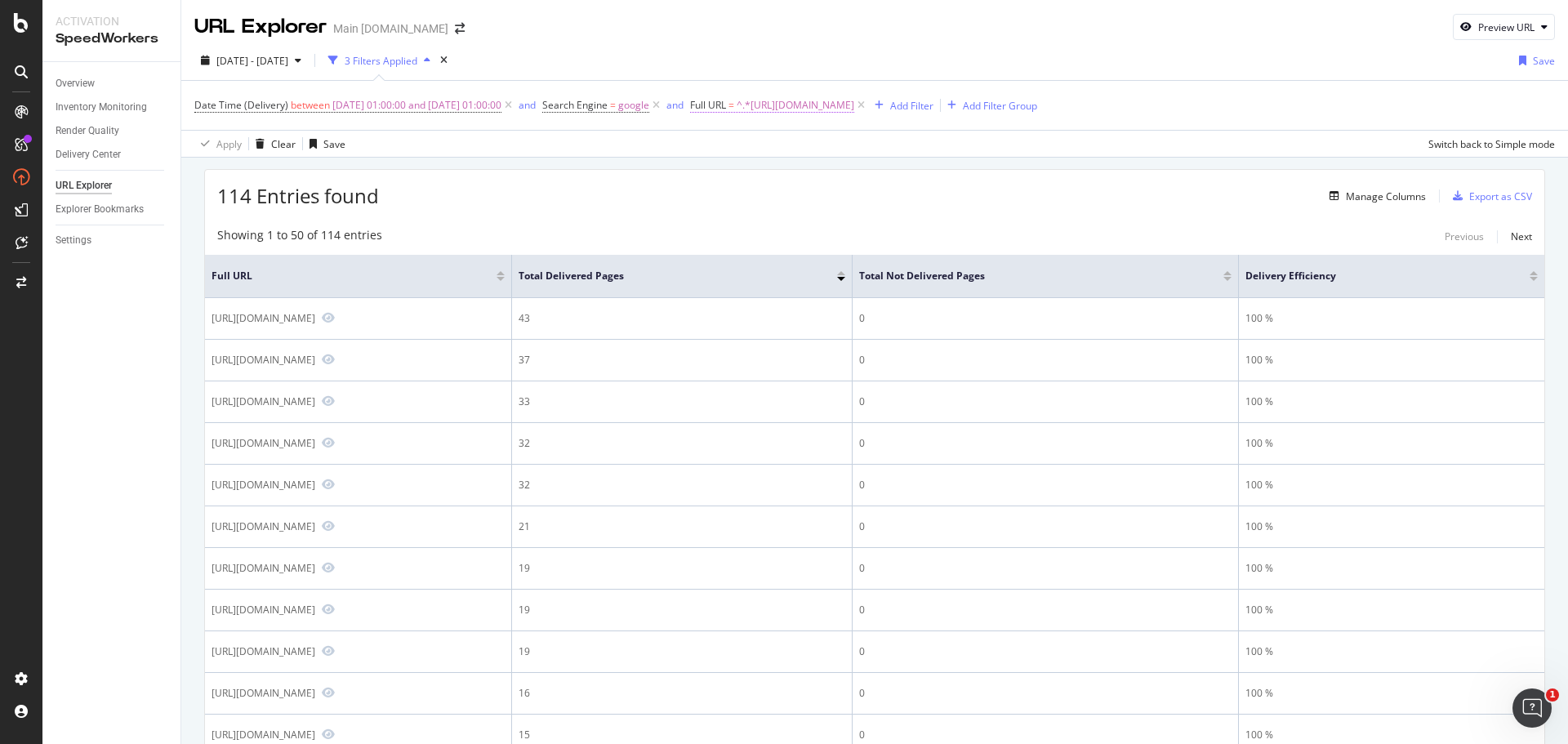
click at [854, 111] on span "^.*[URL][DOMAIN_NAME]" at bounding box center [795, 105] width 118 height 22
click at [811, 174] on input "[URL][DOMAIN_NAME]" at bounding box center [818, 173] width 154 height 26
paste input "buy/phones/apple-iphone-16-pro-max-256gb-desert-titanium.html"
type input "[URL][DOMAIN_NAME]"
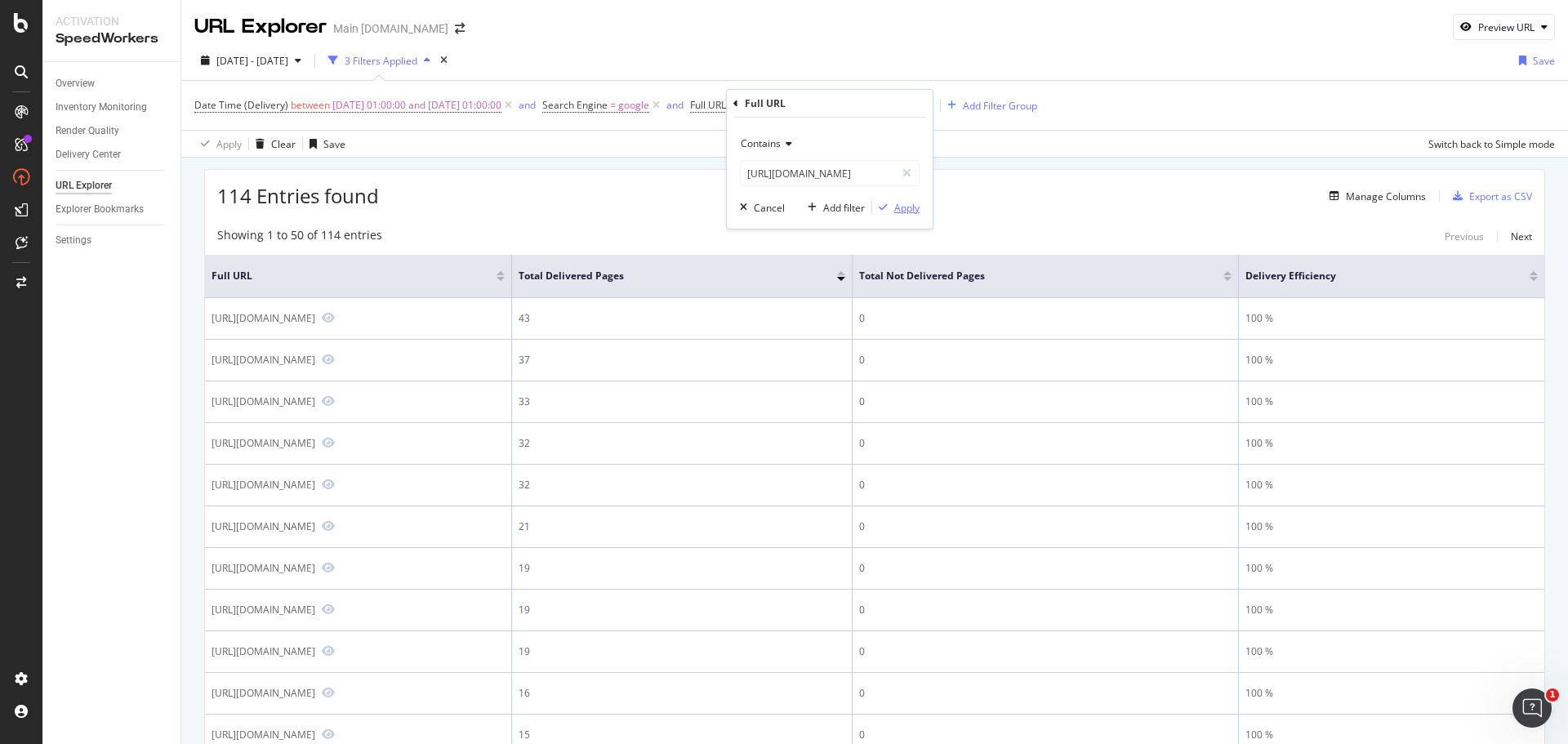
click at [903, 204] on div "Apply" at bounding box center [907, 208] width 25 height 13
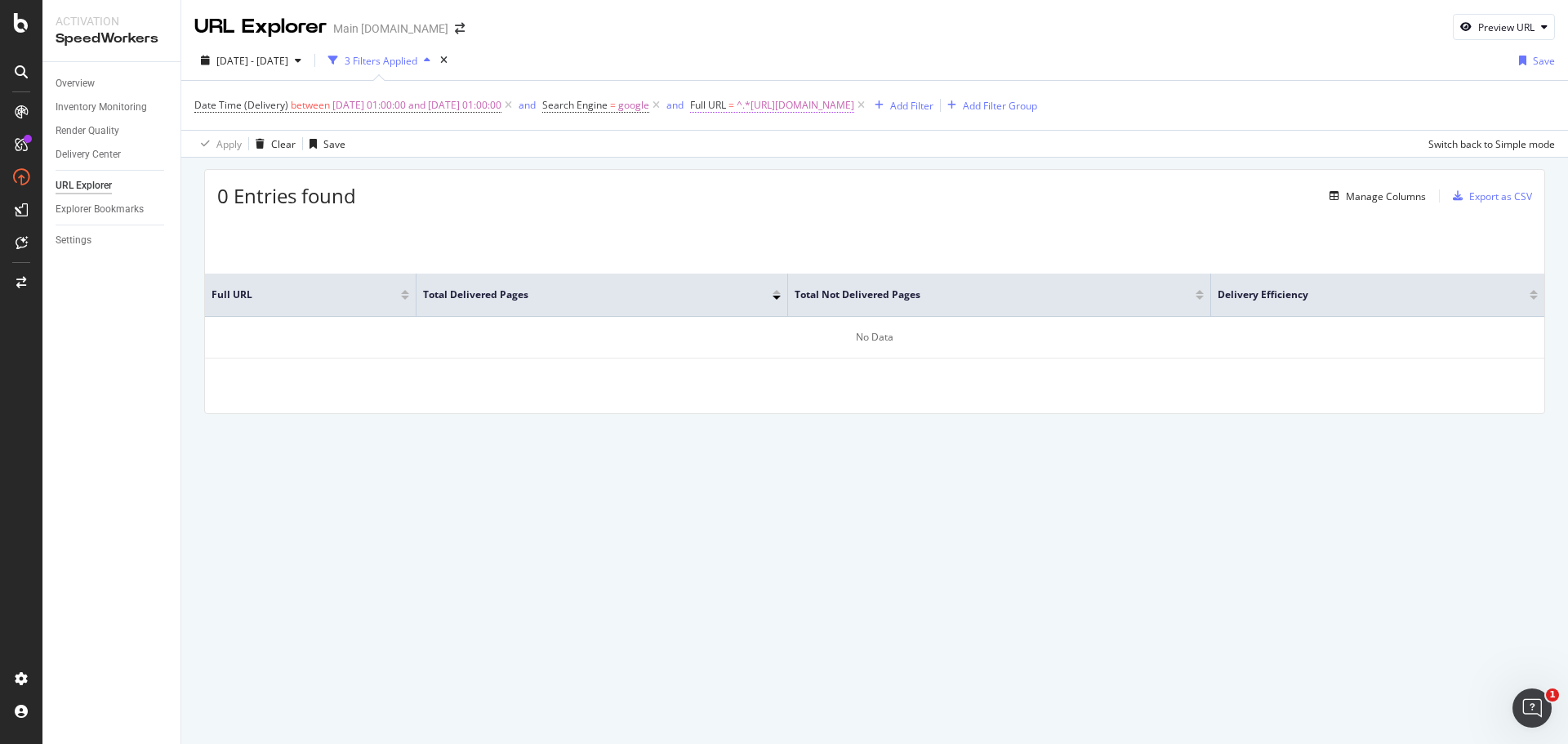
click at [854, 102] on span "^.*[URL][DOMAIN_NAME]" at bounding box center [795, 105] width 118 height 22
click at [849, 180] on input "[URL][DOMAIN_NAME]" at bounding box center [818, 173] width 154 height 26
type input "[URL][DOMAIN_NAME]"
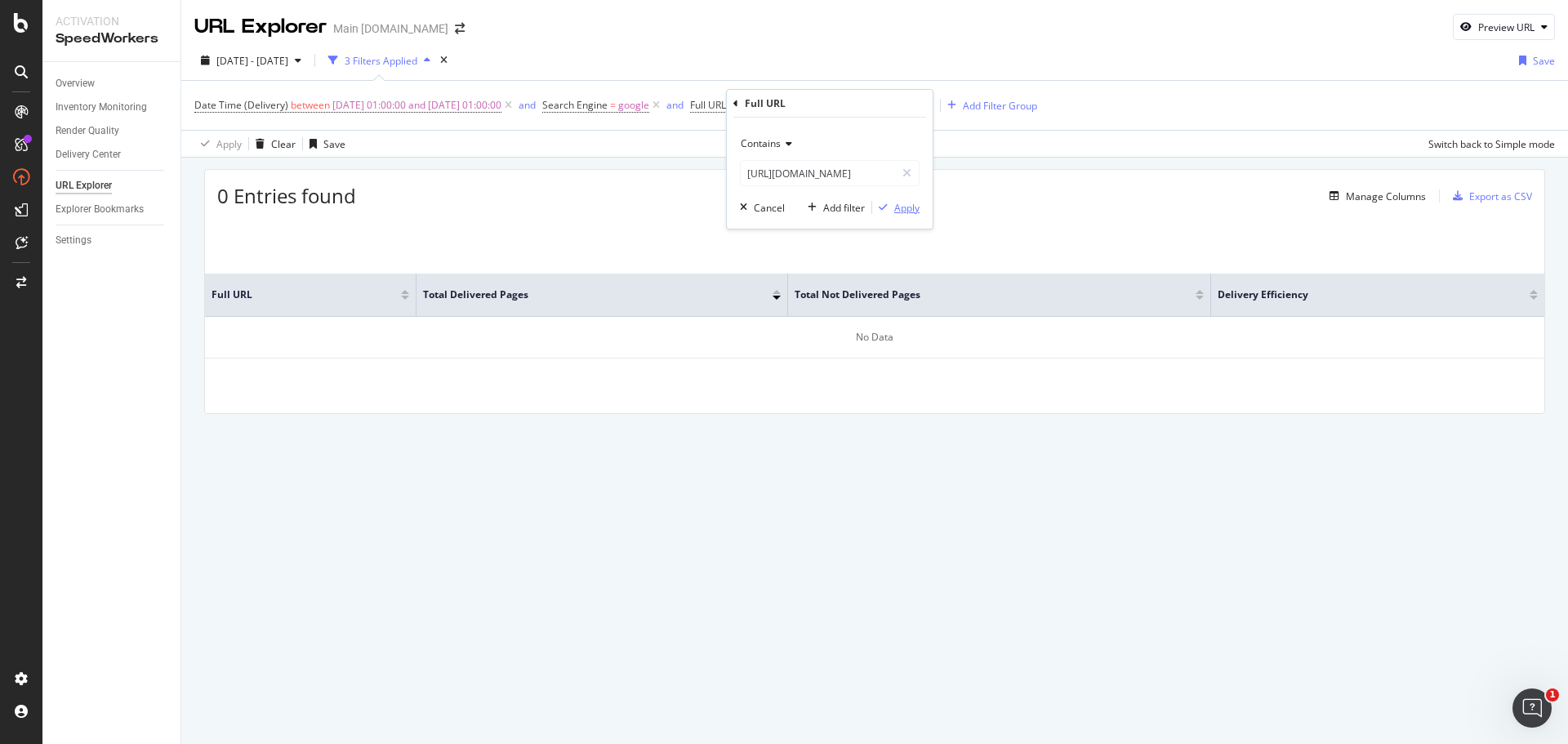
click at [912, 213] on div "Apply" at bounding box center [907, 208] width 25 height 13
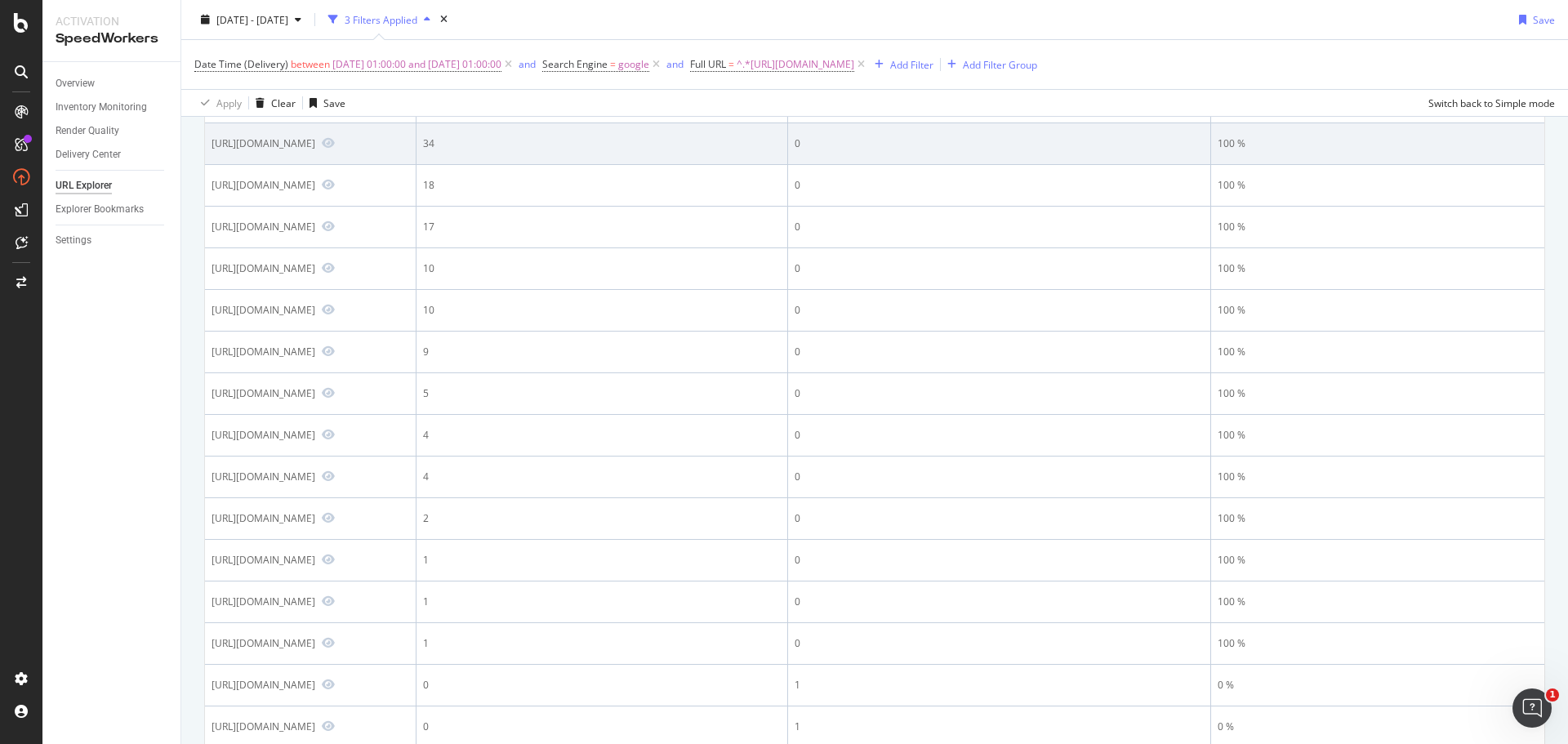
scroll to position [139, 0]
